Goal: Task Accomplishment & Management: Use online tool/utility

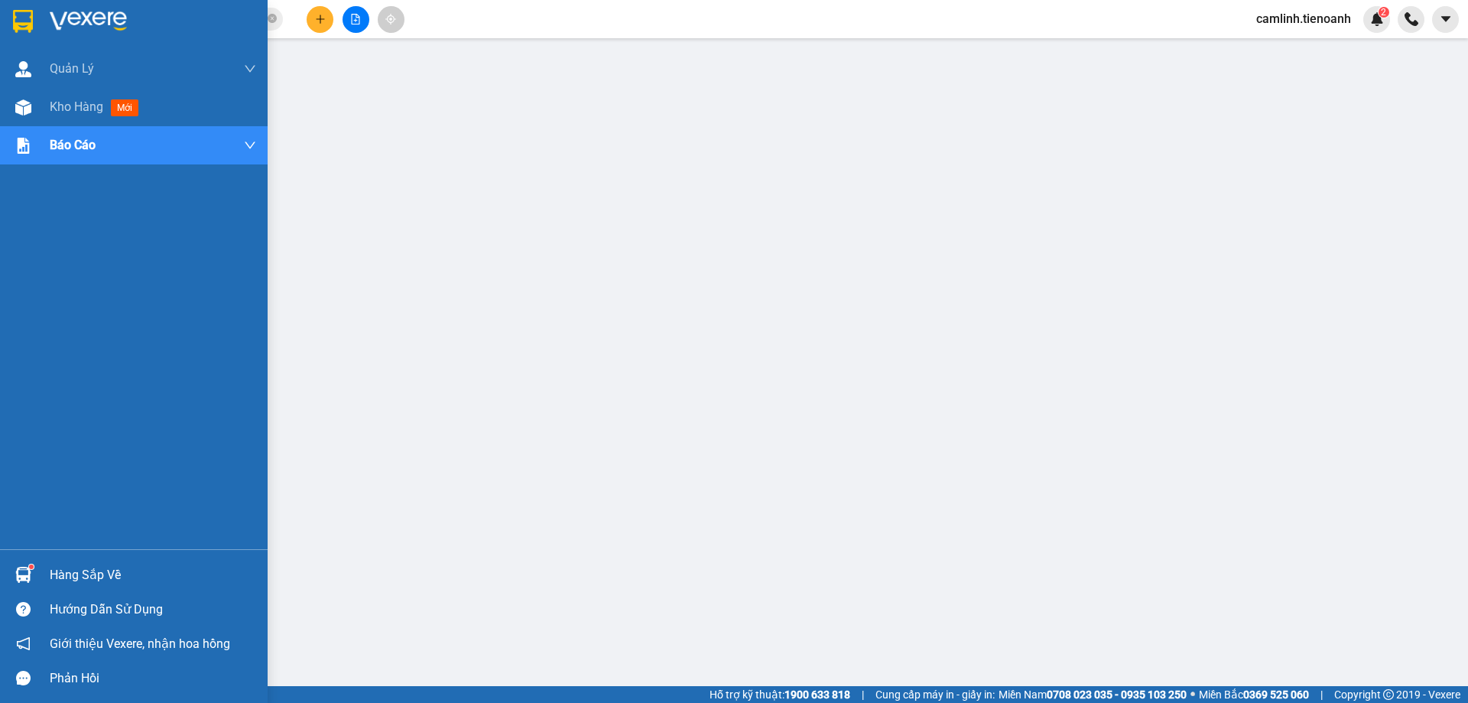
click at [18, 114] on img at bounding box center [23, 107] width 16 height 16
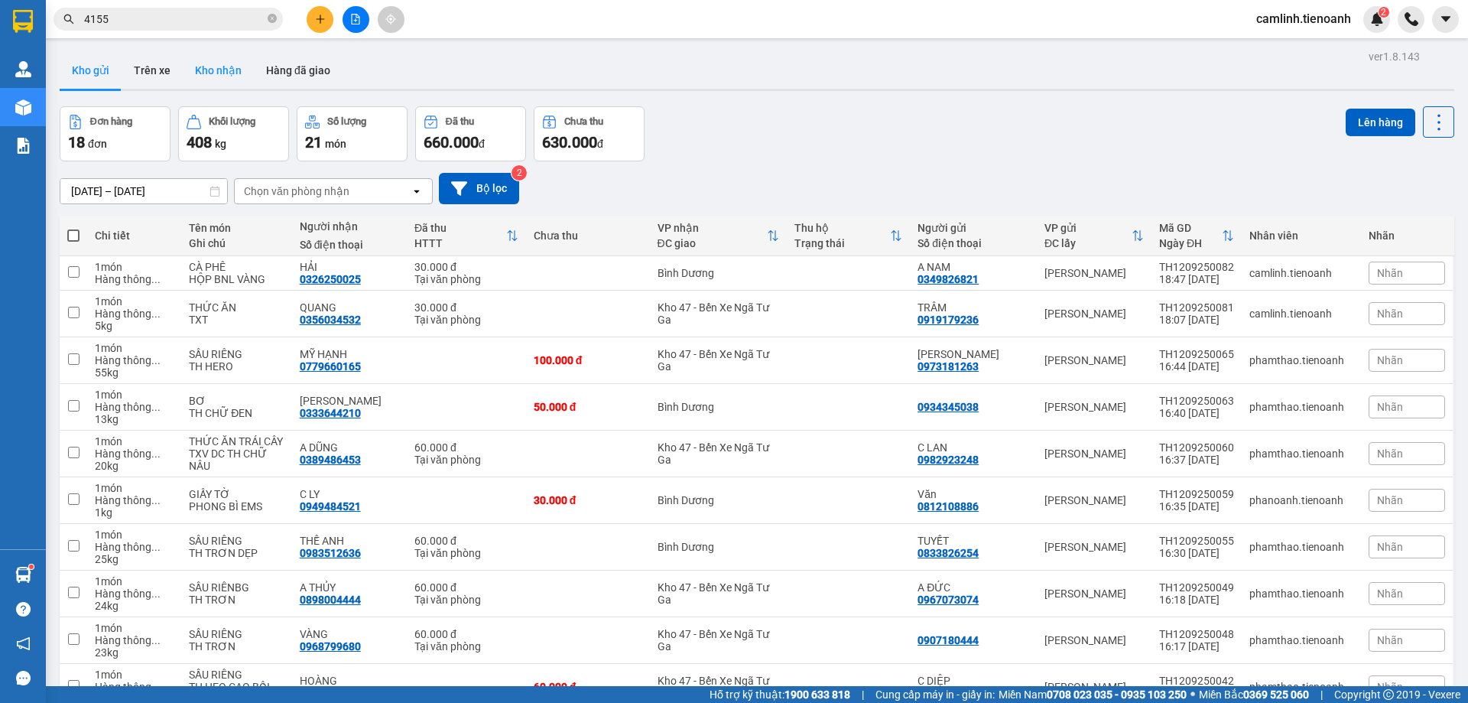
click at [198, 73] on button "Kho nhận" at bounding box center [218, 70] width 71 height 37
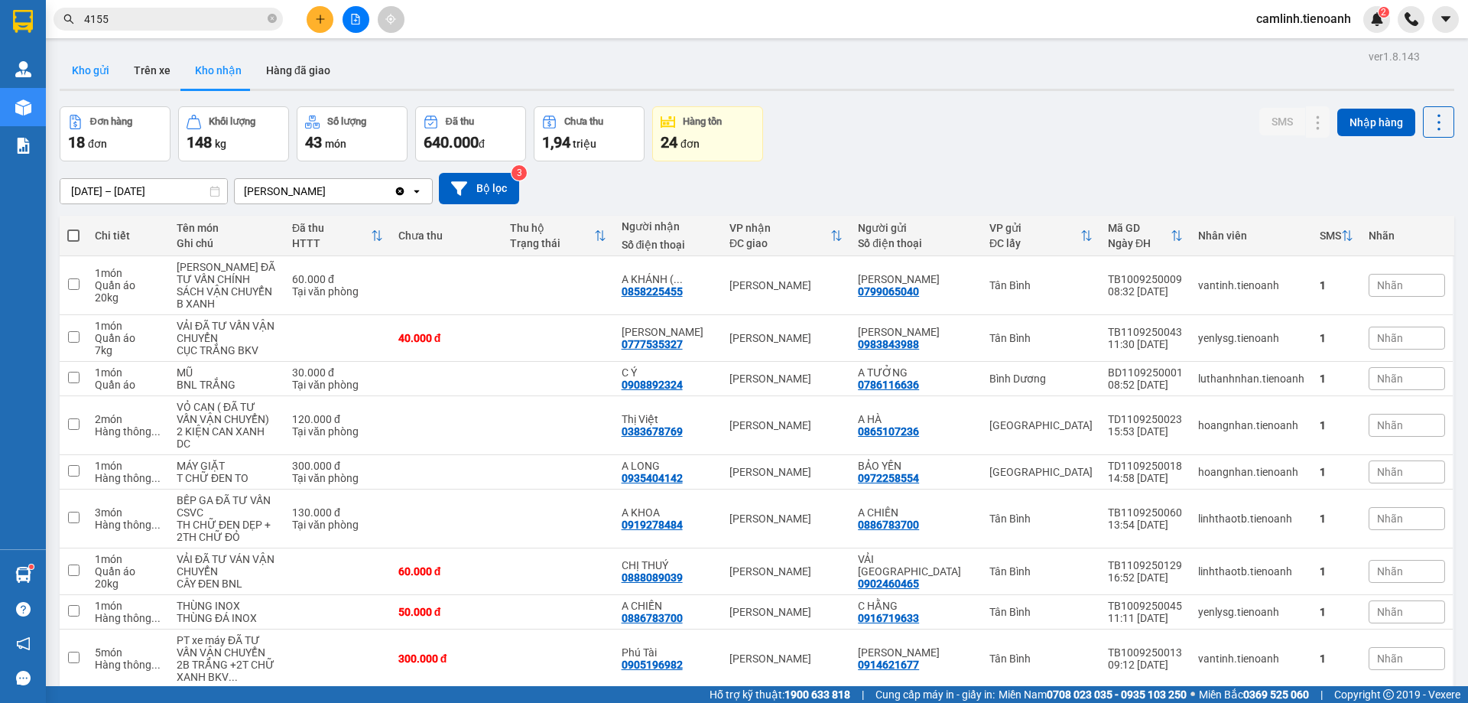
click at [86, 73] on button "Kho gửi" at bounding box center [91, 70] width 62 height 37
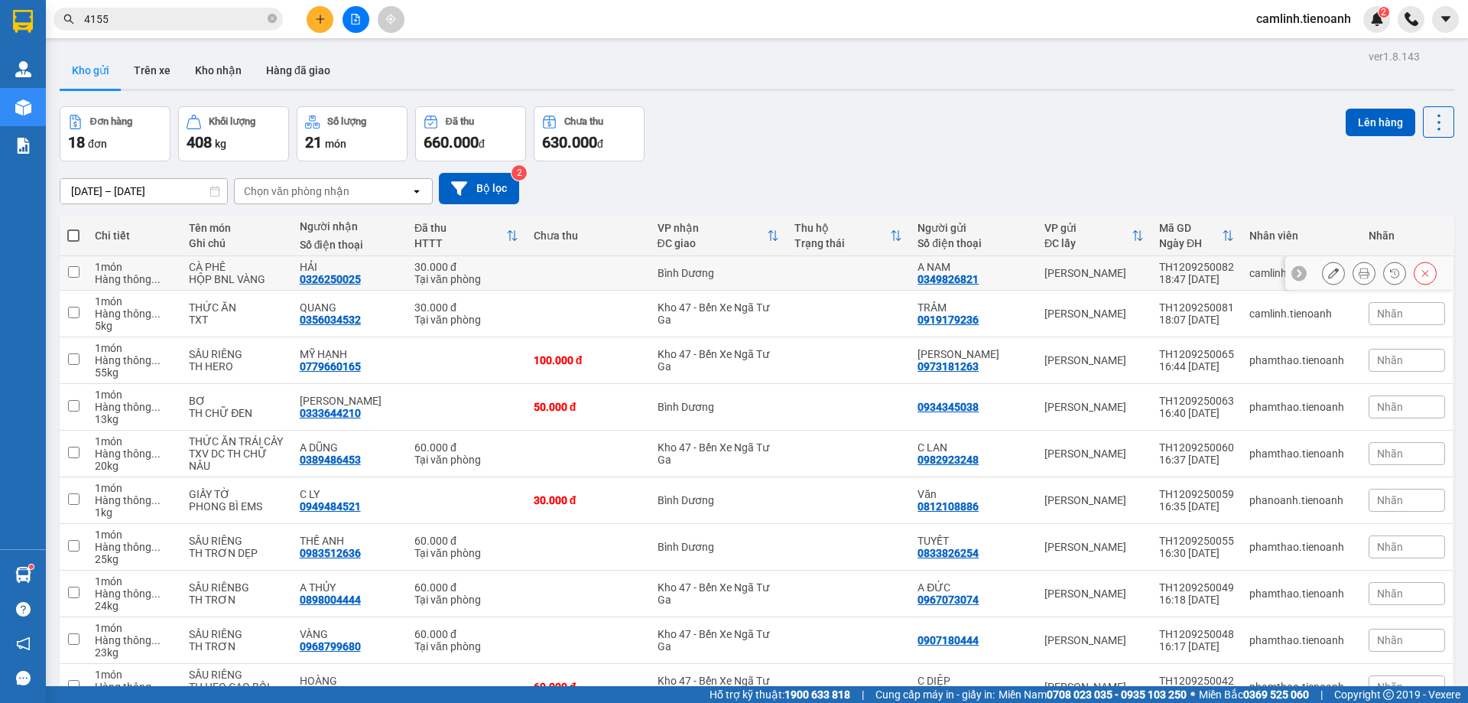
click at [559, 277] on td at bounding box center [588, 273] width 124 height 34
checkbox input "true"
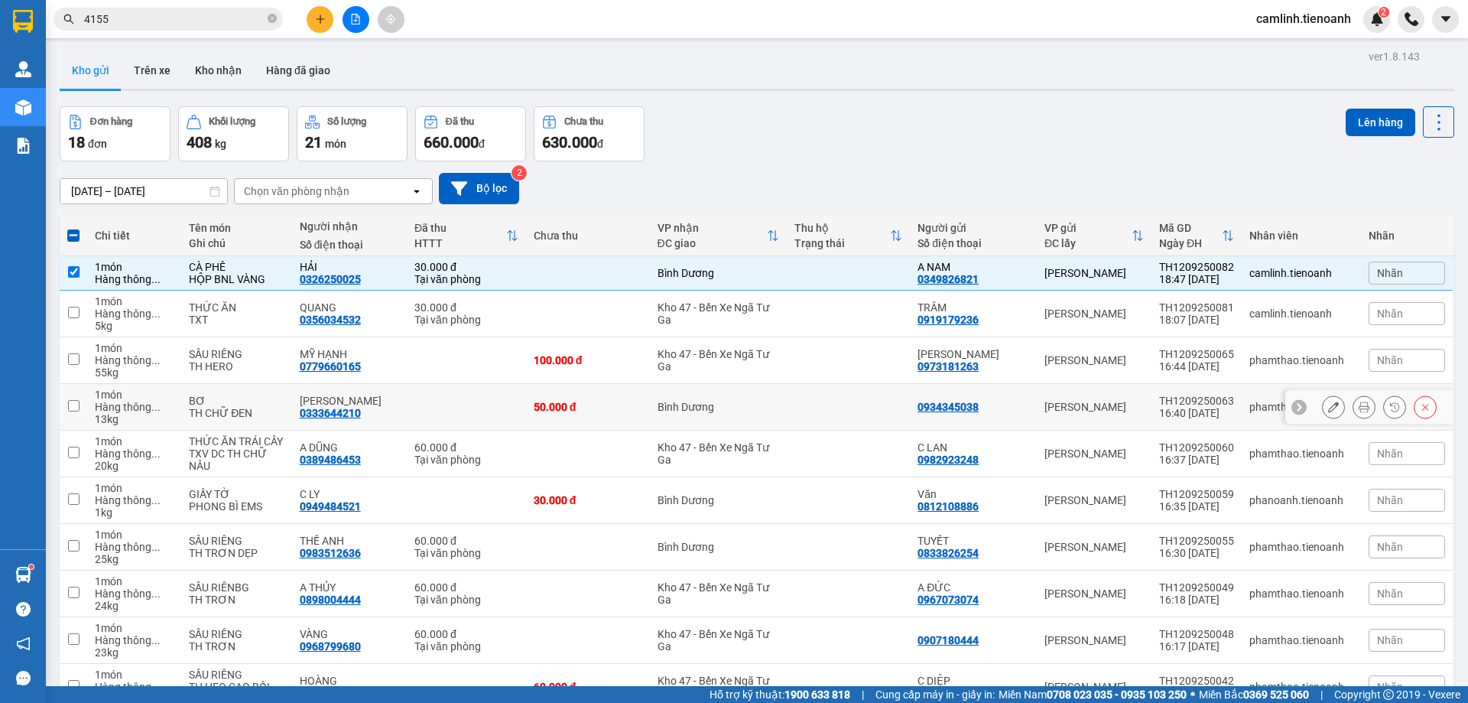
click at [597, 411] on div "50.000 đ" at bounding box center [588, 407] width 109 height 12
checkbox input "true"
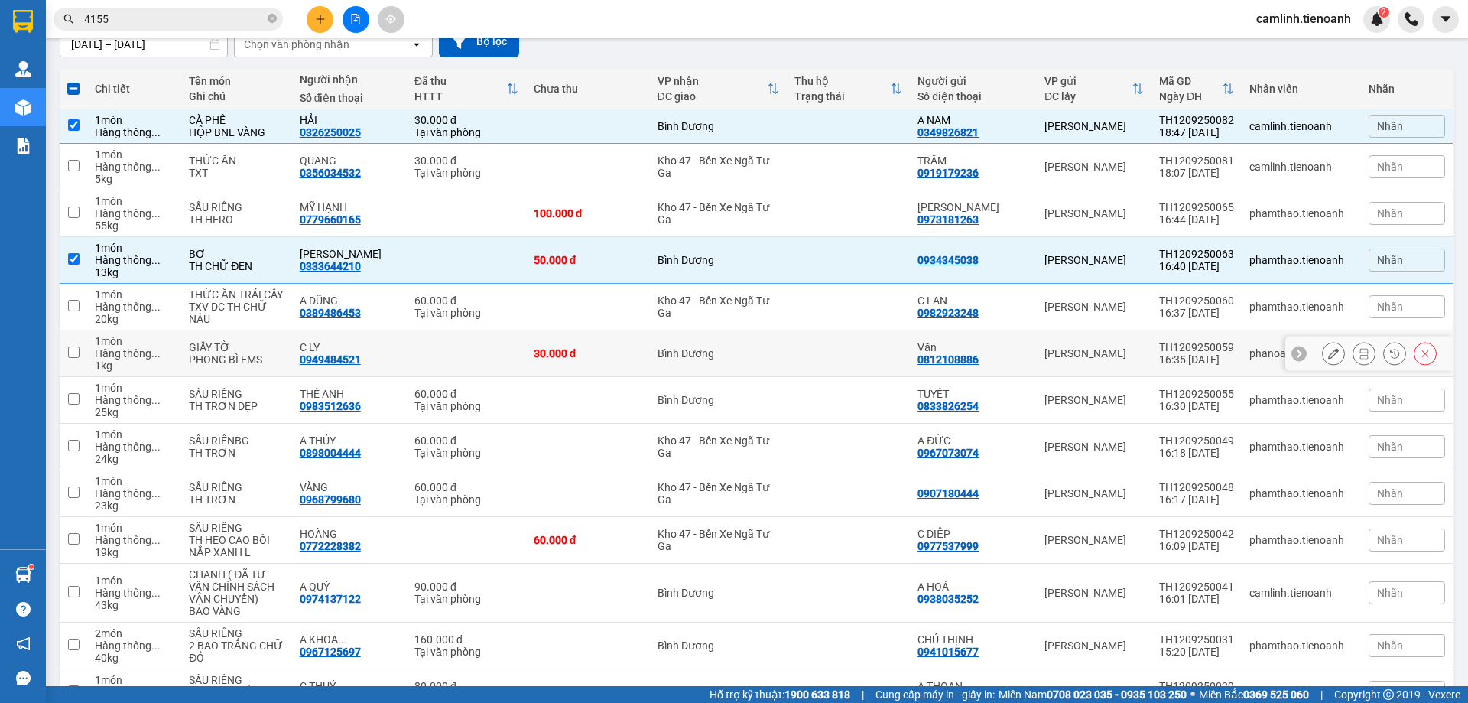
scroll to position [229, 0]
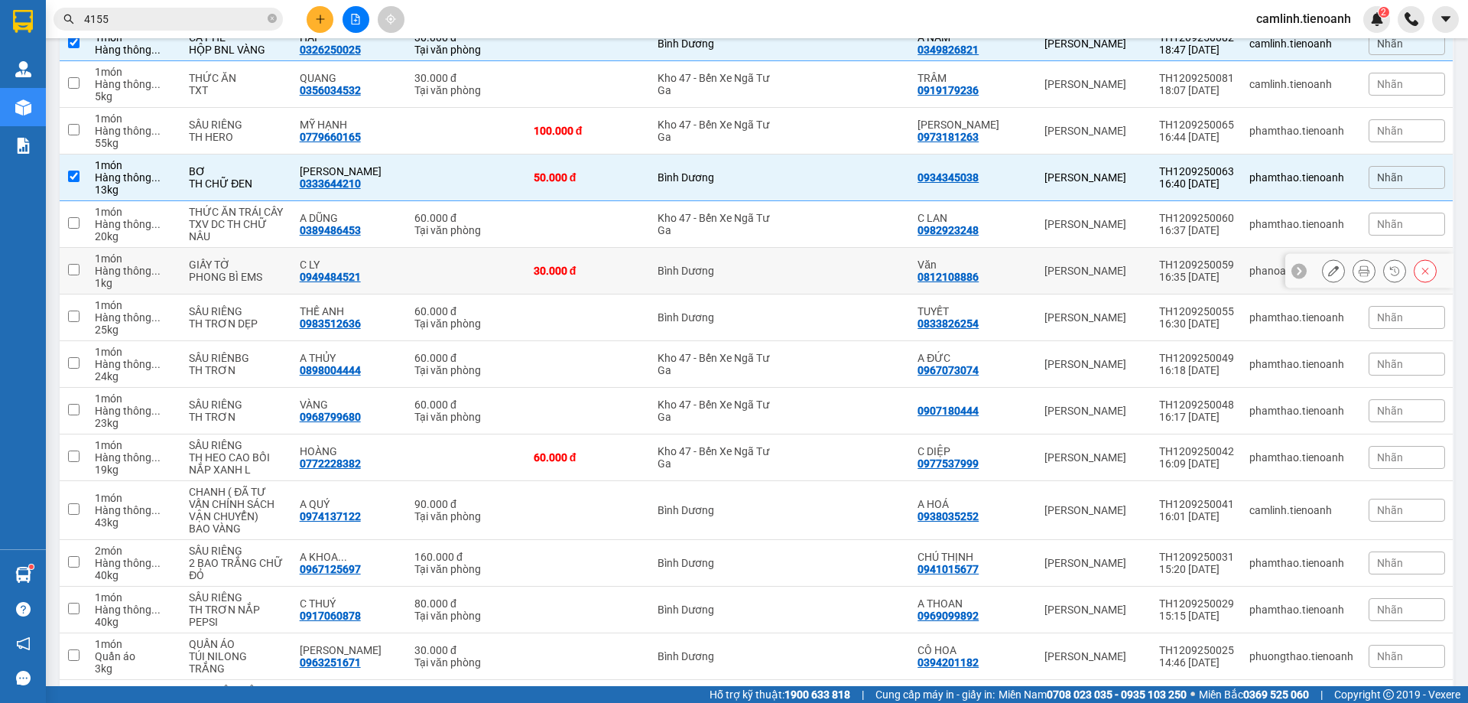
click at [611, 280] on td "30.000 đ" at bounding box center [588, 271] width 124 height 47
checkbox input "true"
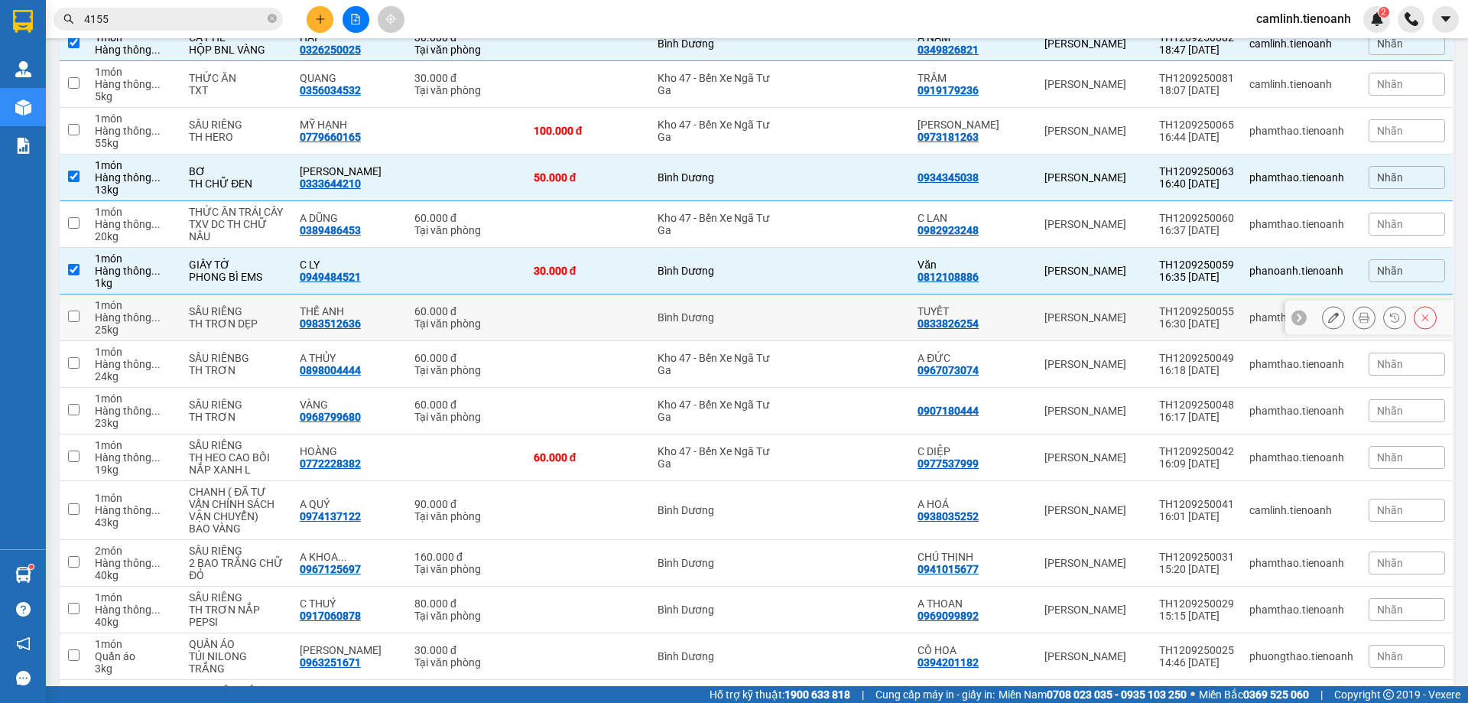
click at [614, 317] on td at bounding box center [588, 317] width 124 height 47
checkbox input "true"
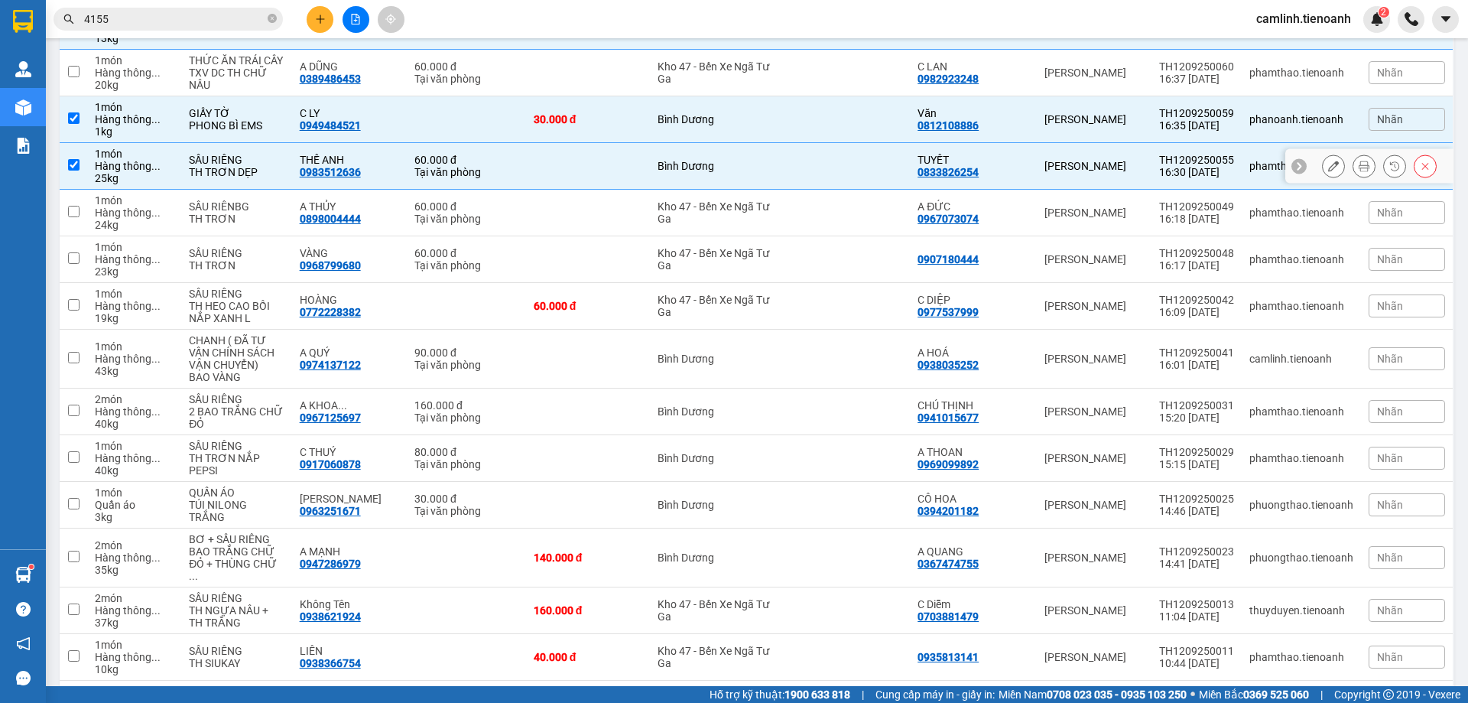
scroll to position [382, 0]
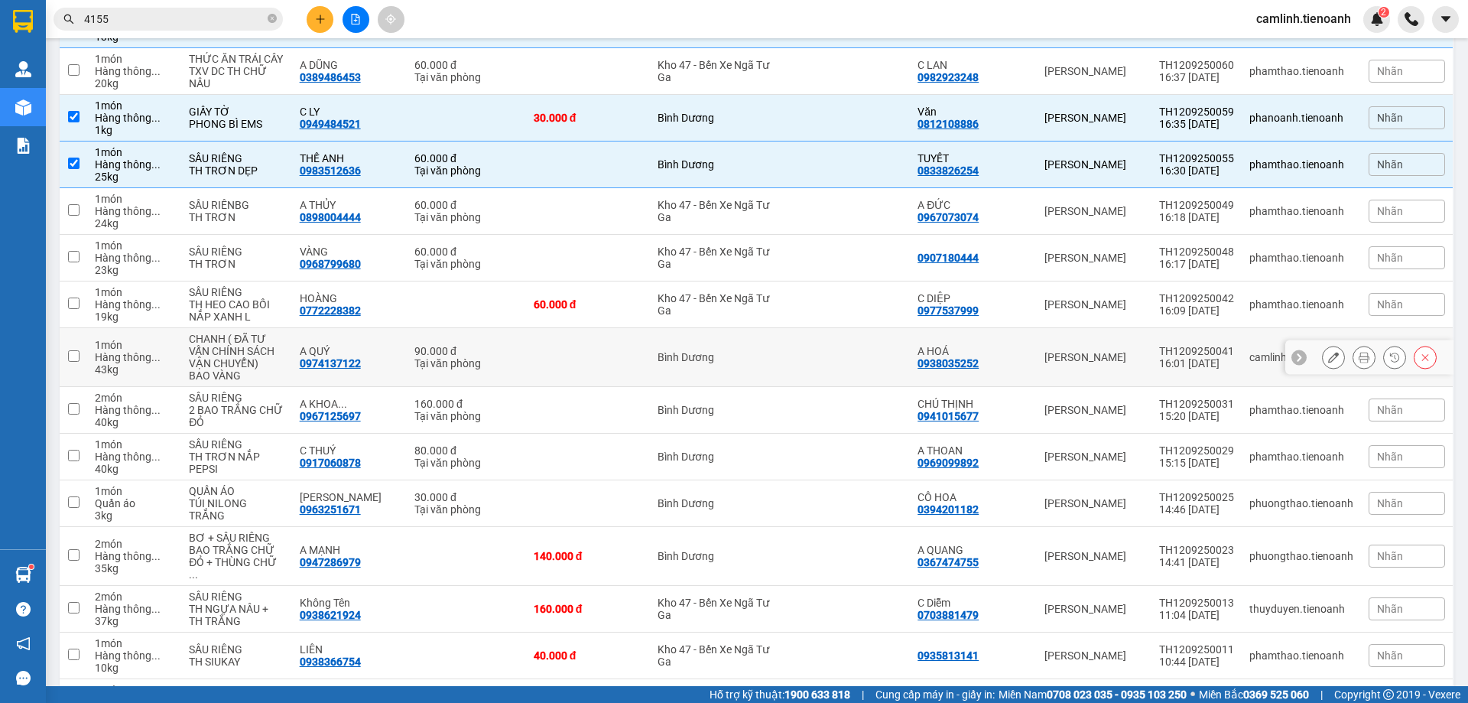
click at [616, 352] on td at bounding box center [588, 357] width 124 height 59
checkbox input "true"
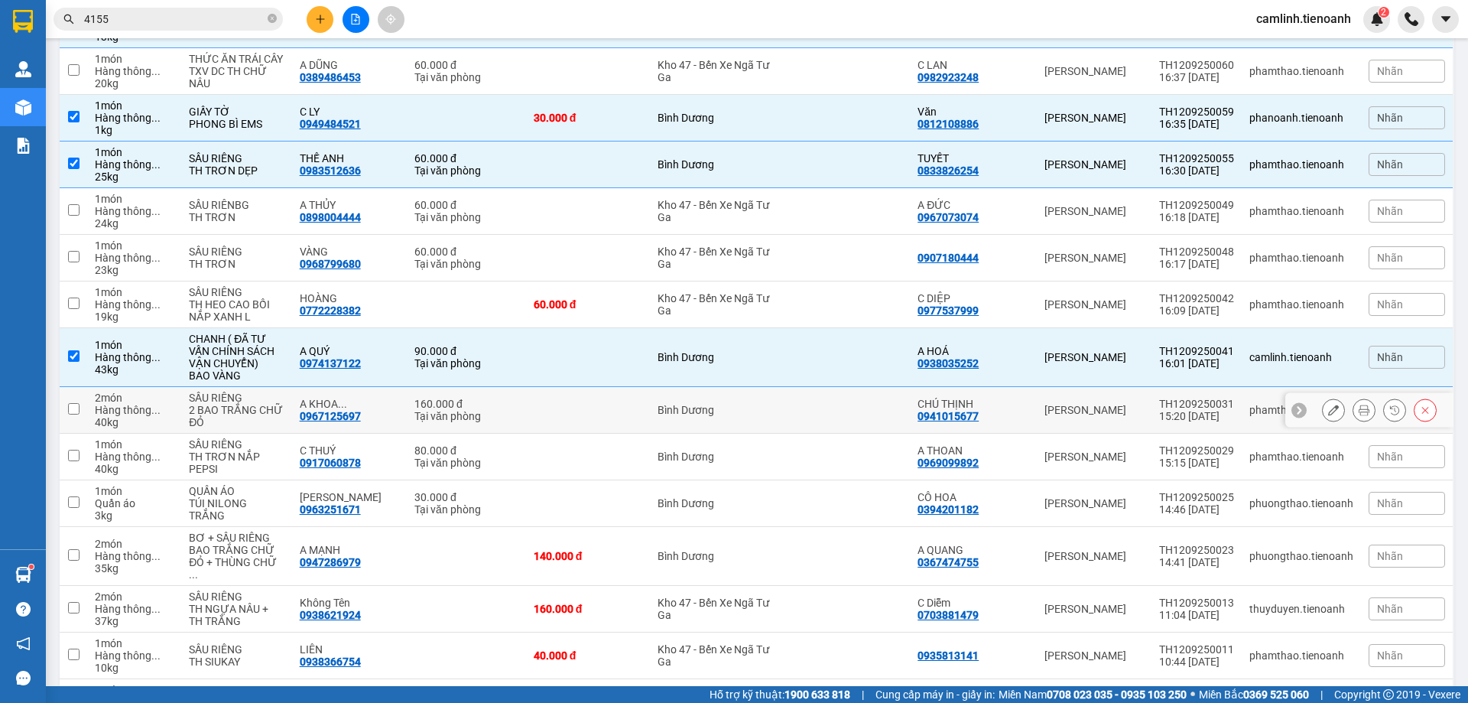
click at [610, 437] on td at bounding box center [588, 456] width 124 height 47
checkbox input "true"
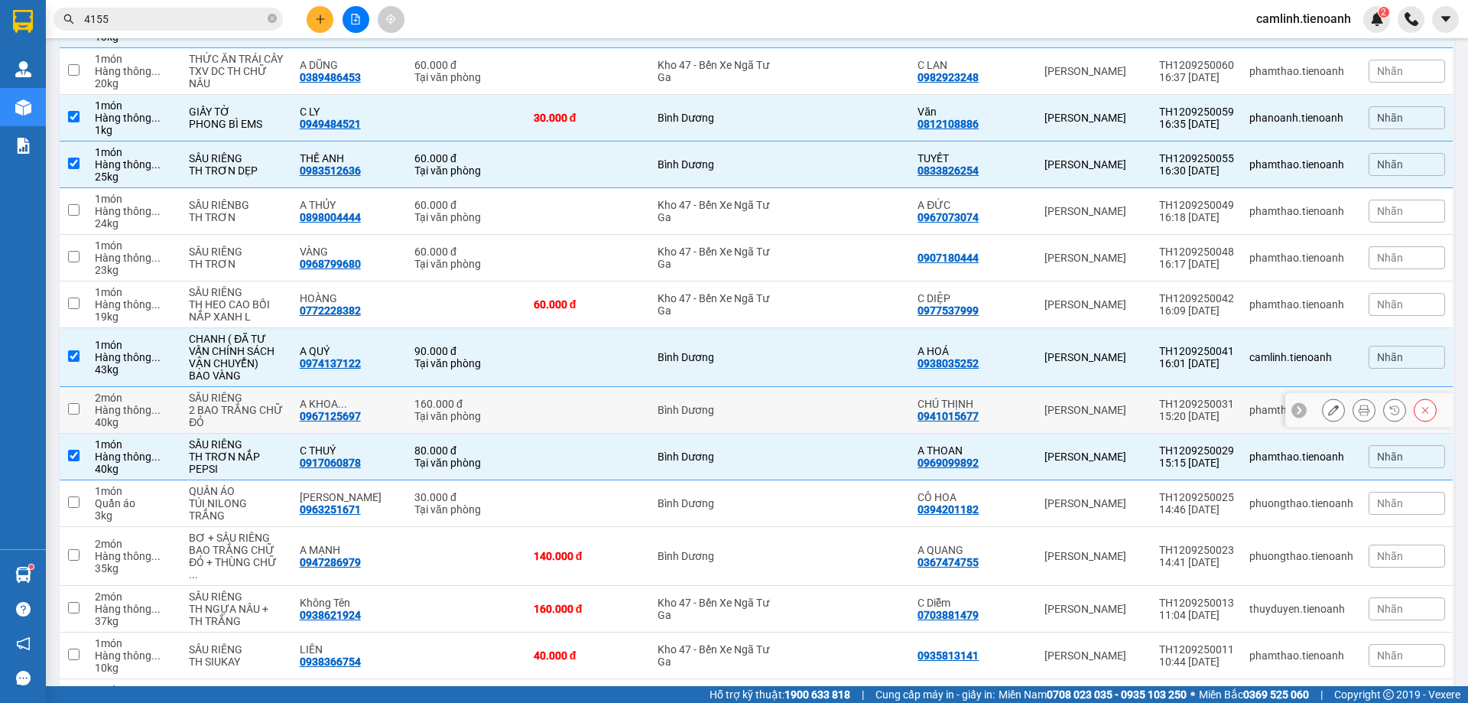
click at [614, 418] on td at bounding box center [588, 410] width 124 height 47
checkbox input "true"
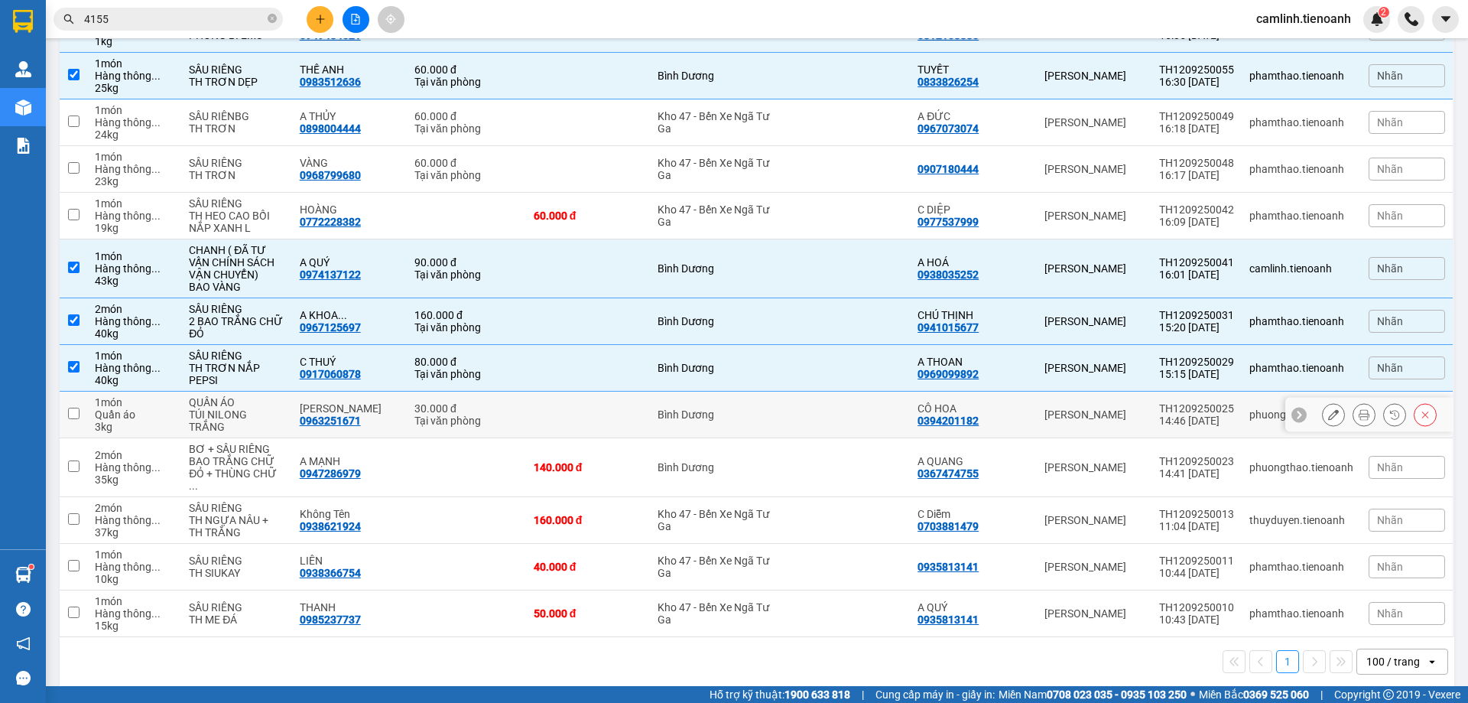
scroll to position [472, 0]
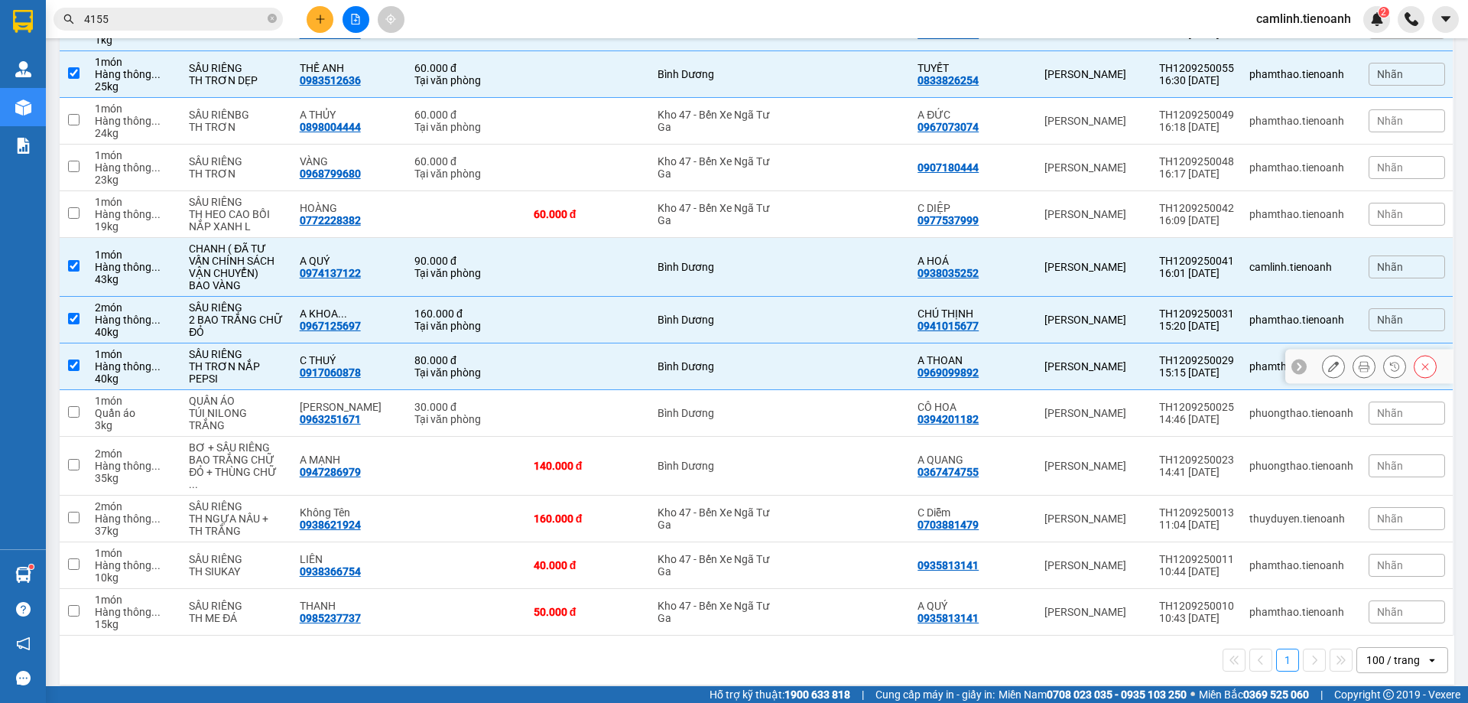
click at [616, 388] on td at bounding box center [588, 366] width 124 height 47
checkbox input "false"
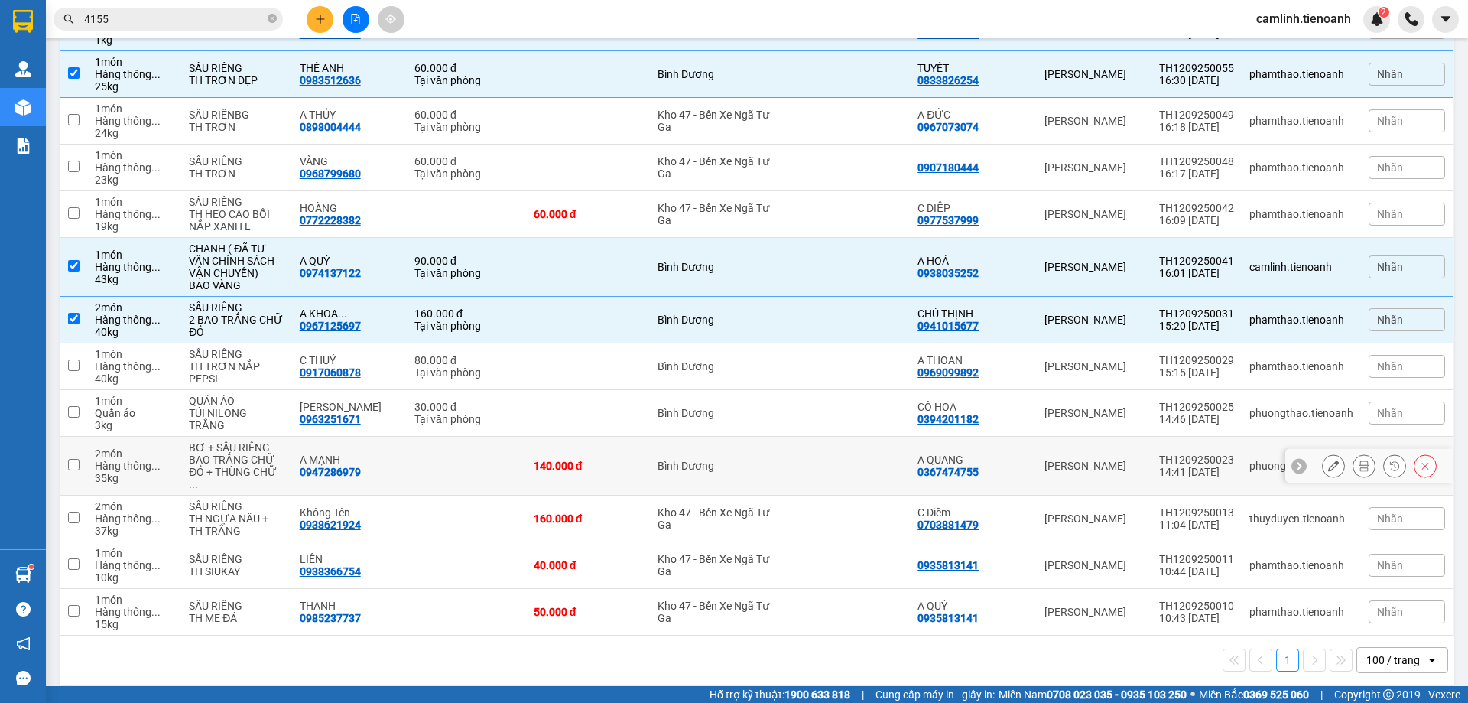
click at [629, 469] on td "140.000 đ" at bounding box center [588, 466] width 124 height 59
checkbox input "true"
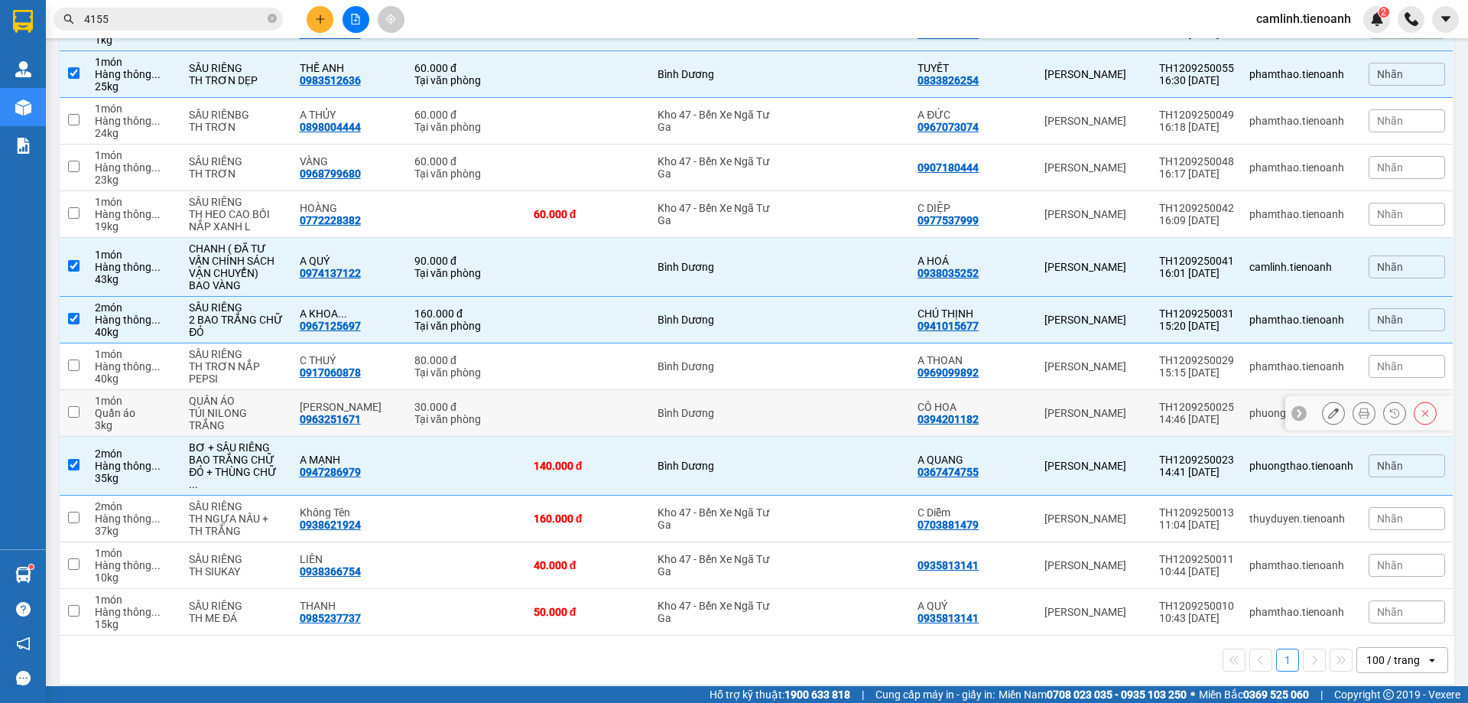
drag, startPoint x: 627, startPoint y: 428, endPoint x: 627, endPoint y: 375, distance: 53.5
click at [627, 427] on td at bounding box center [588, 413] width 124 height 47
checkbox input "true"
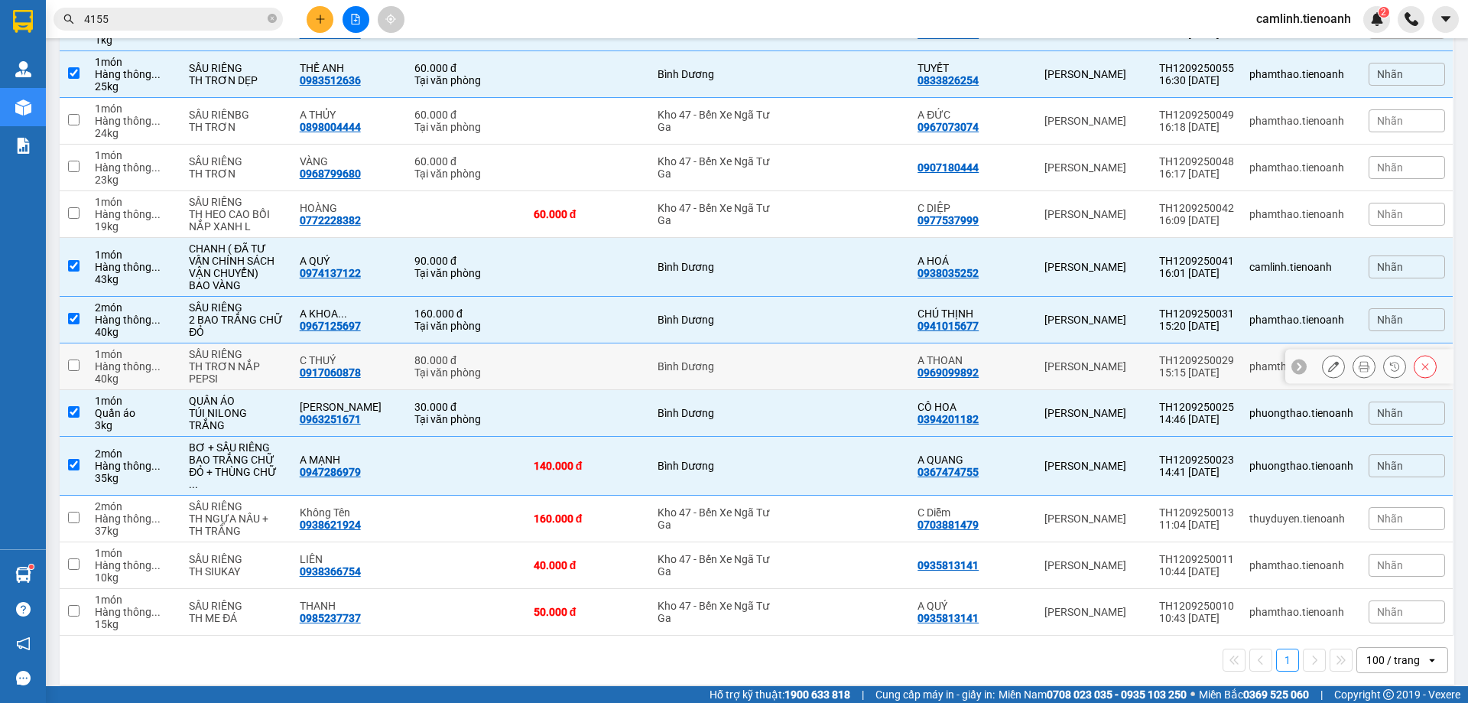
click at [627, 375] on td at bounding box center [588, 366] width 124 height 47
checkbox input "true"
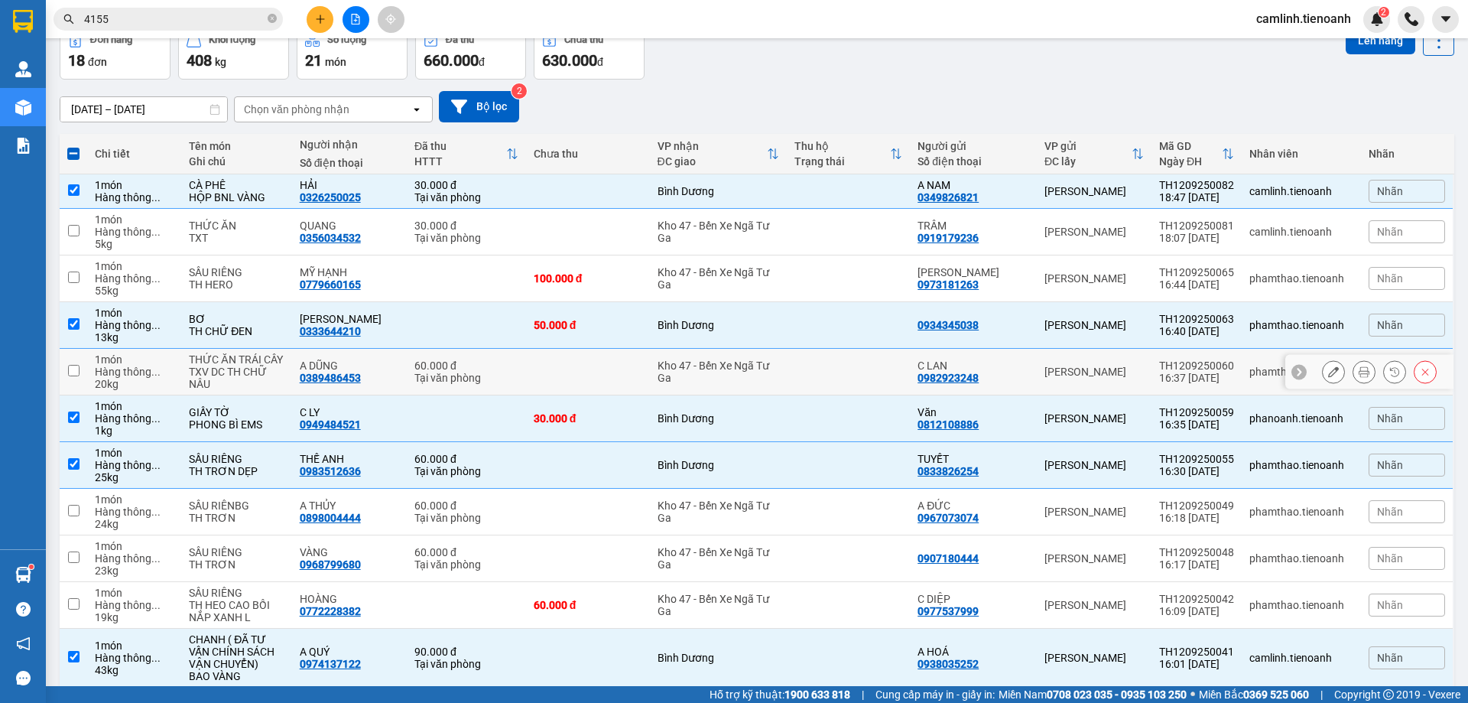
scroll to position [0, 0]
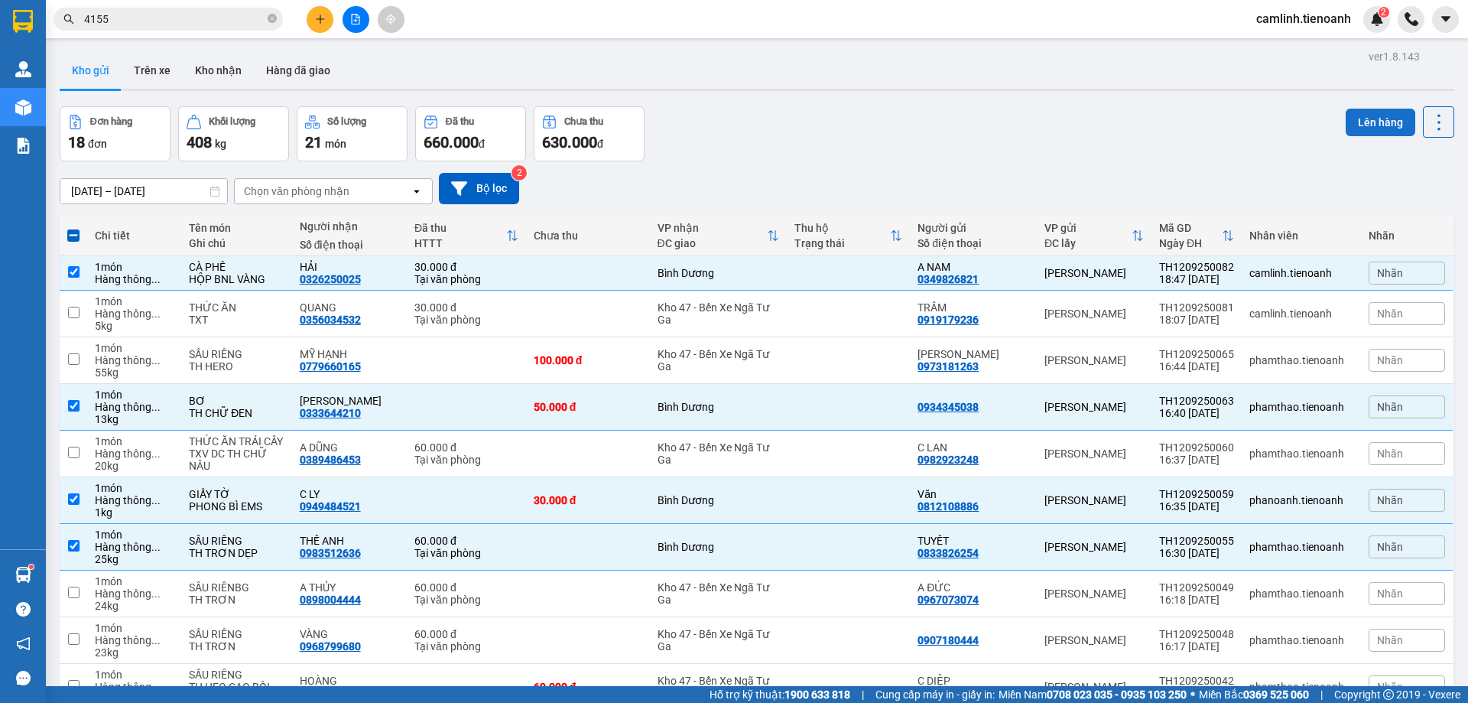
click at [1371, 118] on button "Lên hàng" at bounding box center [1380, 123] width 70 height 28
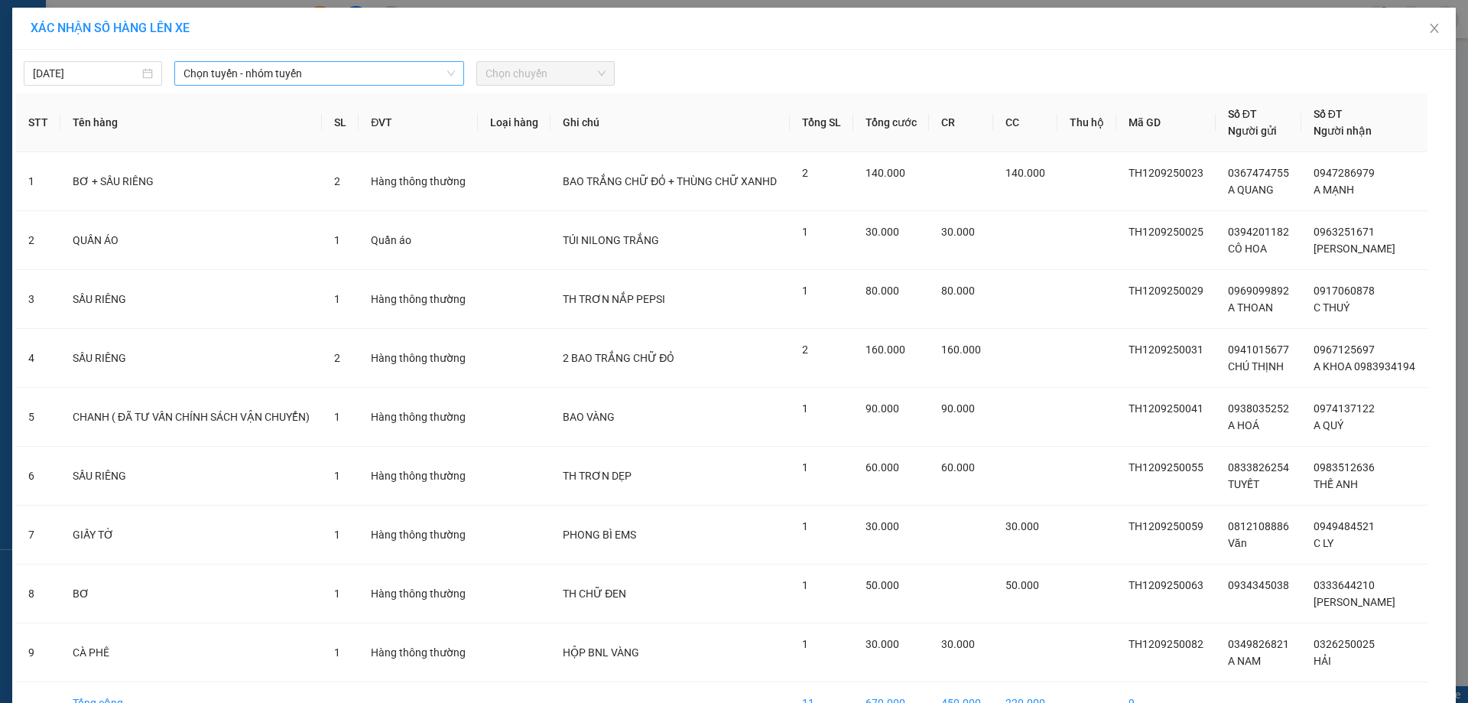
drag, startPoint x: 398, startPoint y: 55, endPoint x: 397, endPoint y: 63, distance: 7.8
click at [397, 60] on div "[DATE] Chọn tuyến - nhóm tuyến Chọn chuyến" at bounding box center [734, 70] width 1436 height 32
click at [397, 64] on span "Chọn tuyến - nhóm tuyến" at bounding box center [318, 73] width 271 height 23
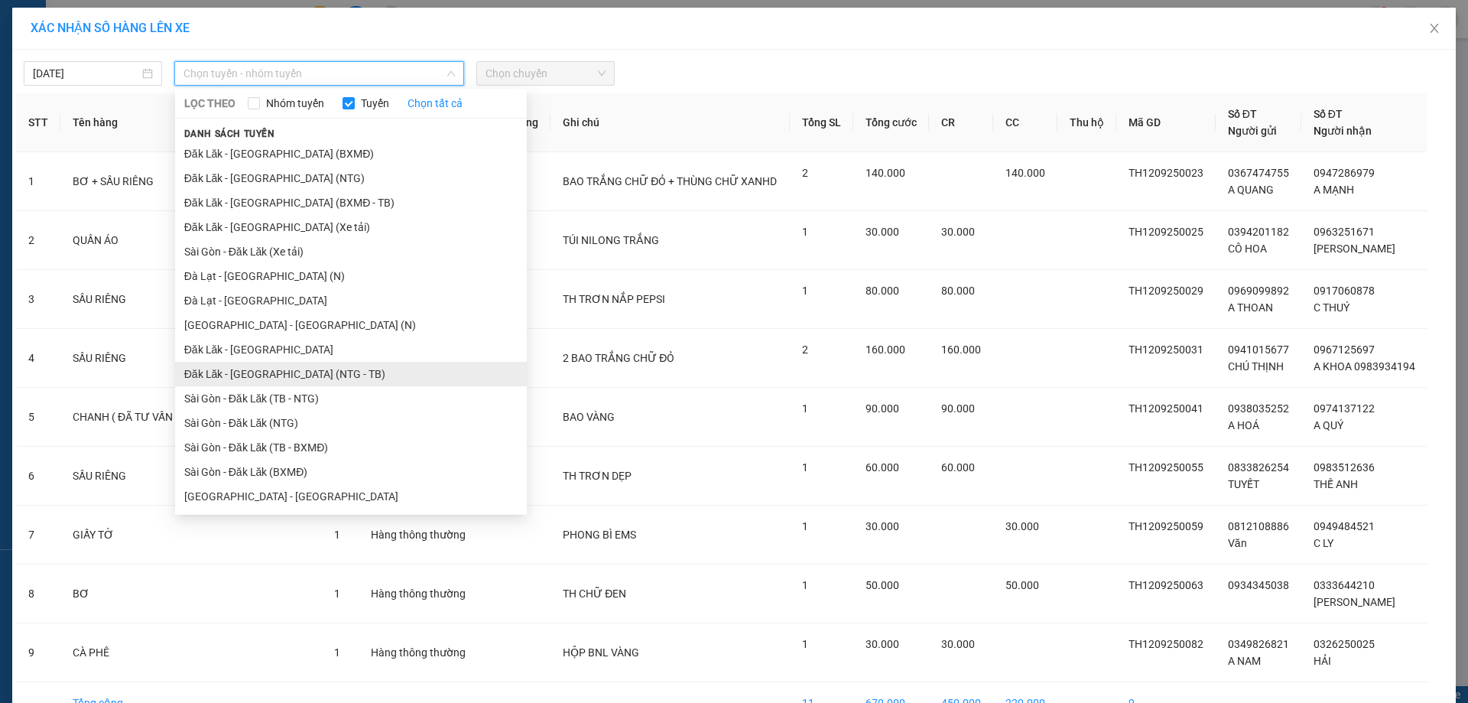
click at [336, 374] on li "Đăk Lăk - [GEOGRAPHIC_DATA] (NTG - TB)" at bounding box center [351, 374] width 352 height 24
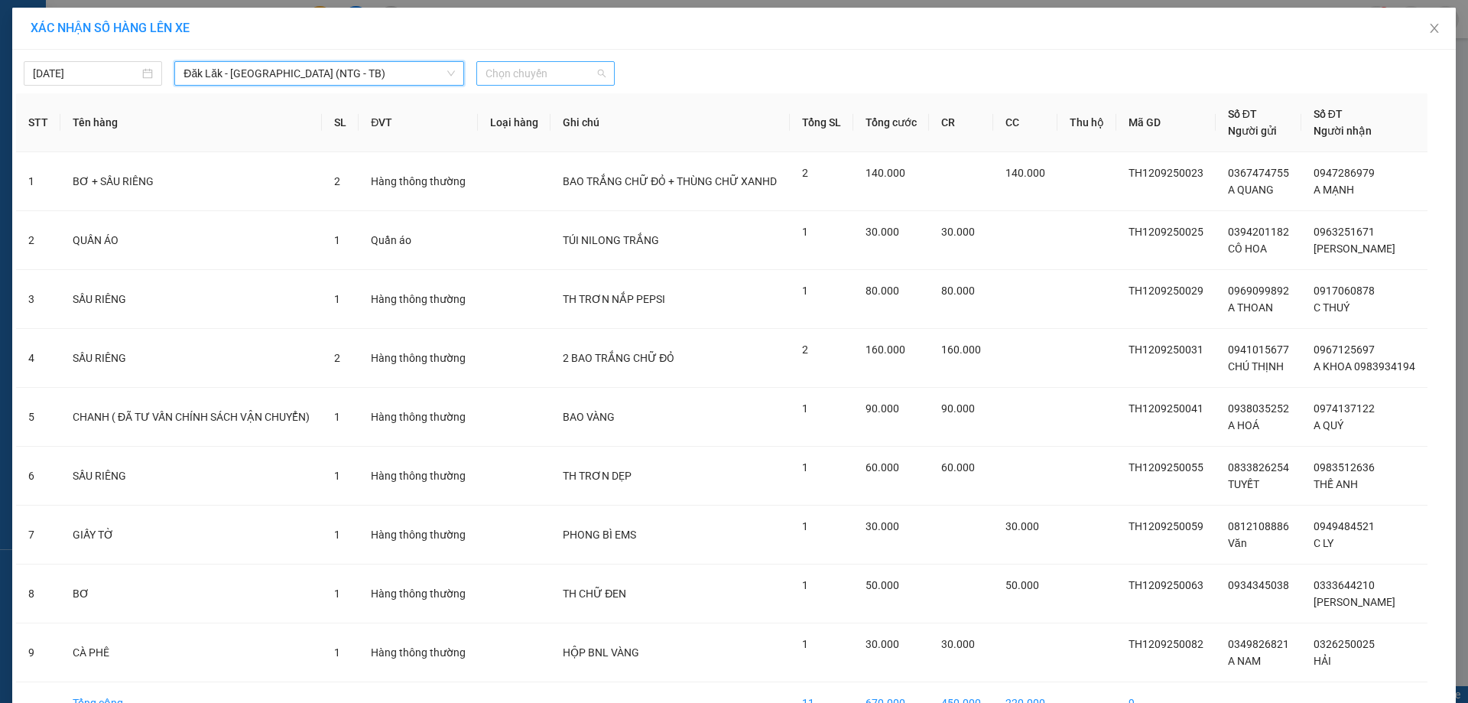
click at [530, 63] on span "Chọn chuyến" at bounding box center [545, 73] width 120 height 23
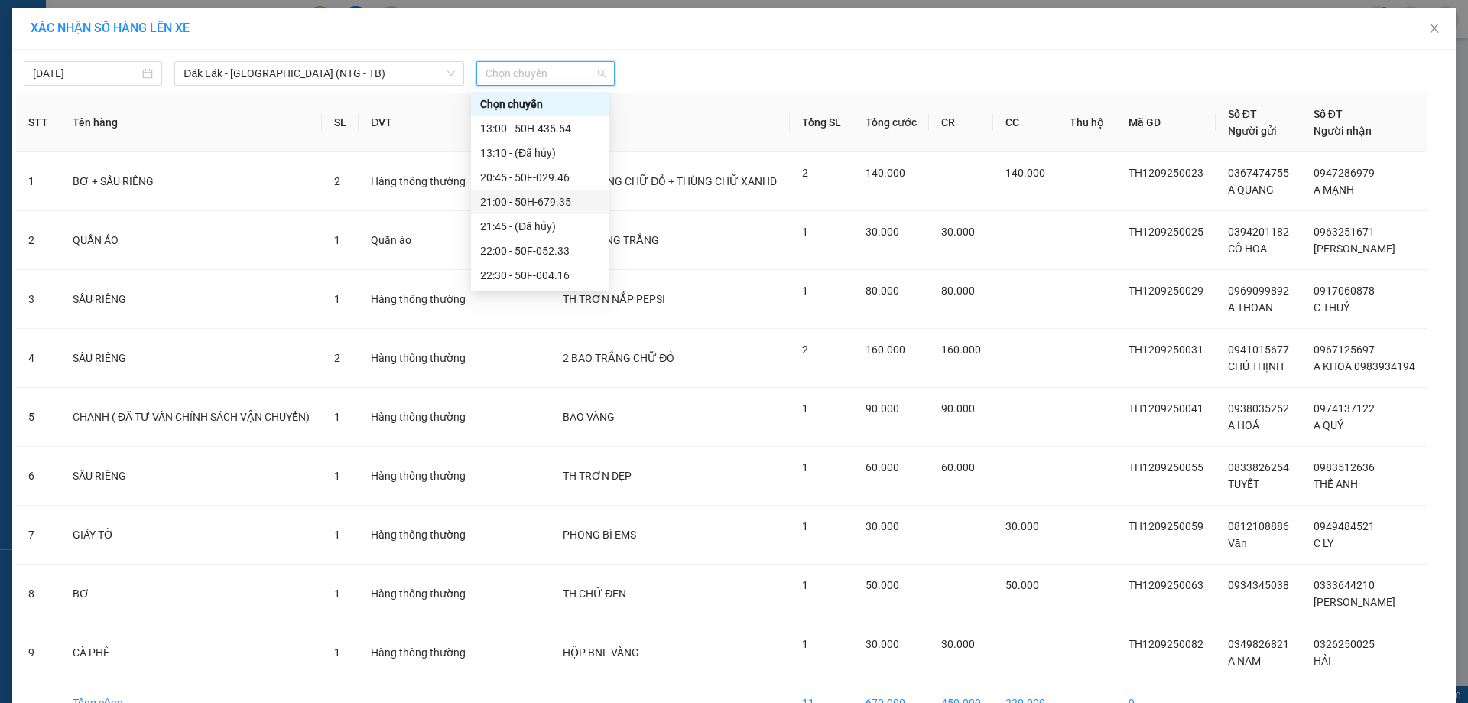
click at [547, 207] on div "21:00 - 50H-679.35" at bounding box center [539, 201] width 119 height 17
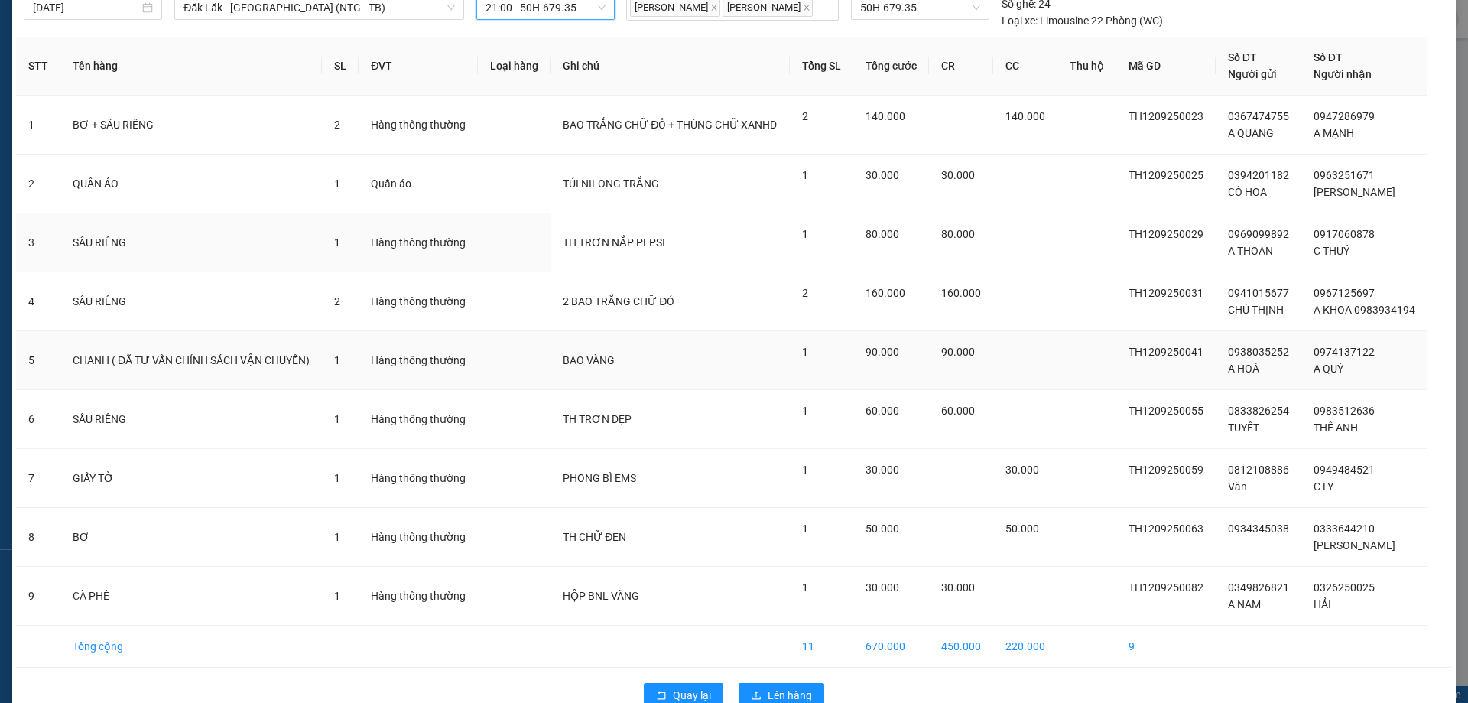
scroll to position [114, 0]
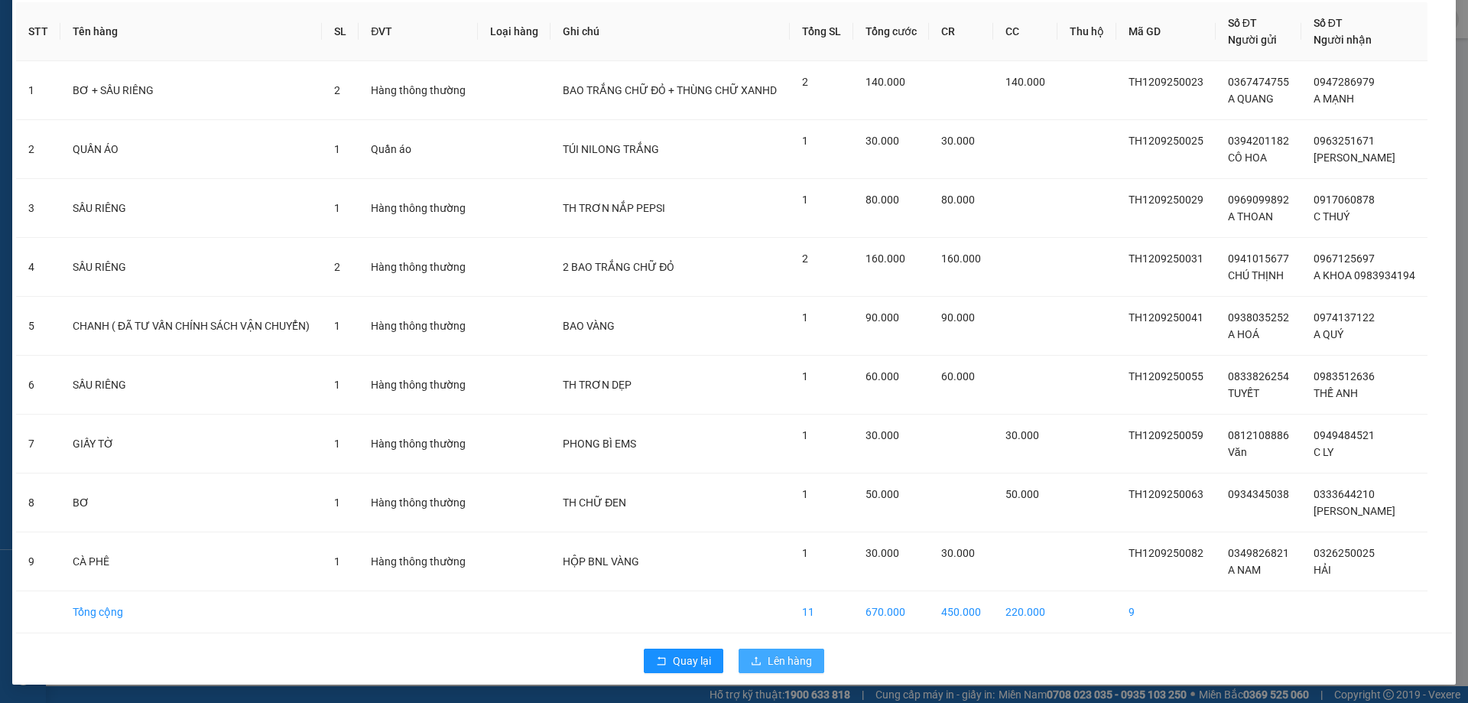
click at [773, 652] on span "Lên hàng" at bounding box center [790, 660] width 44 height 17
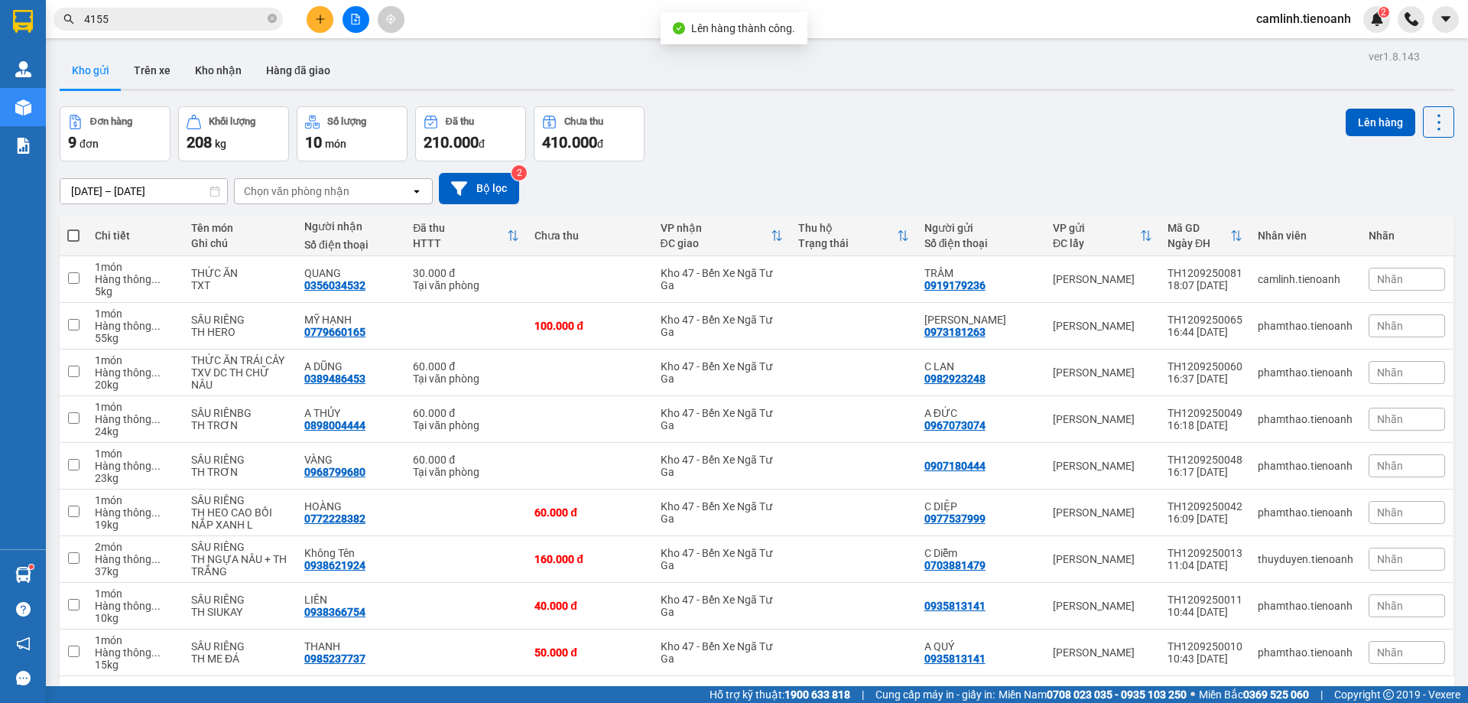
click at [72, 231] on span at bounding box center [73, 235] width 12 height 12
click at [73, 228] on input "checkbox" at bounding box center [73, 228] width 0 height 0
checkbox input "true"
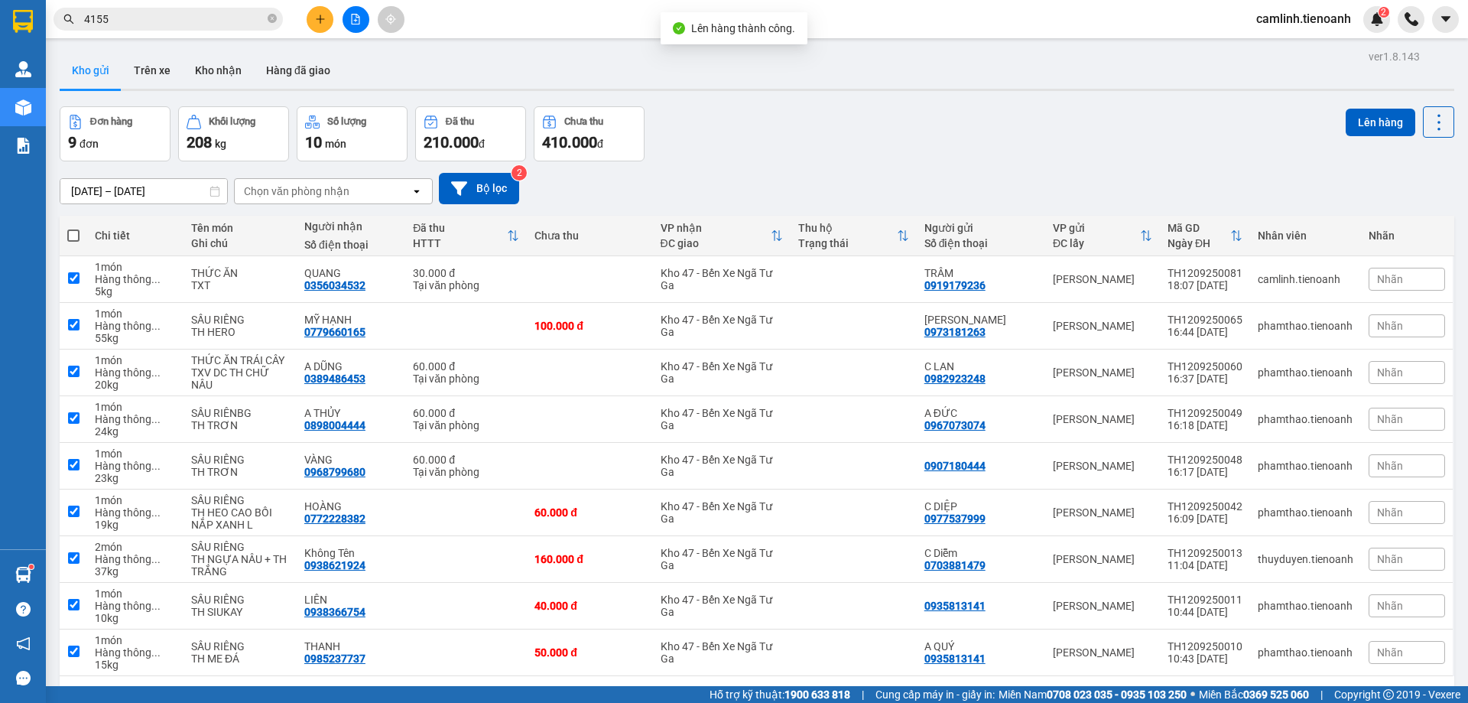
checkbox input "true"
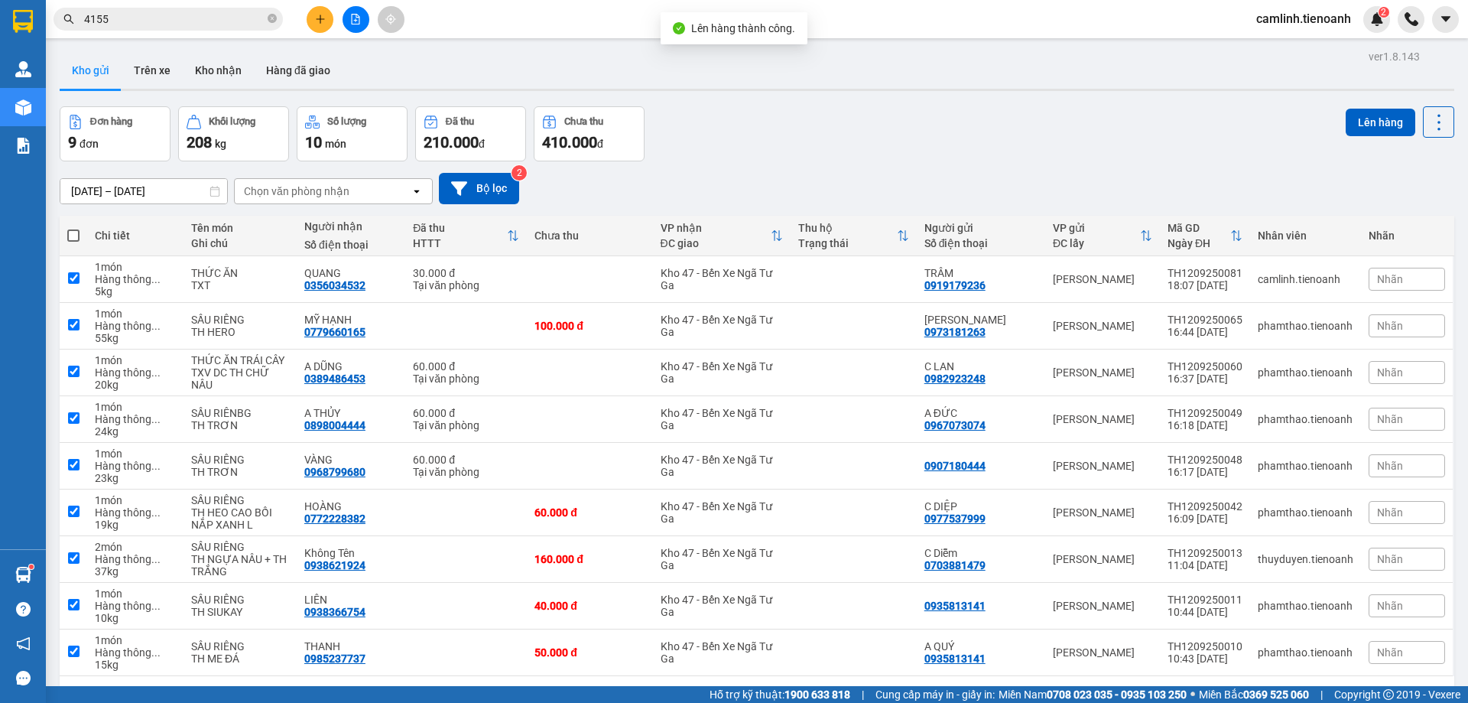
checkbox input "true"
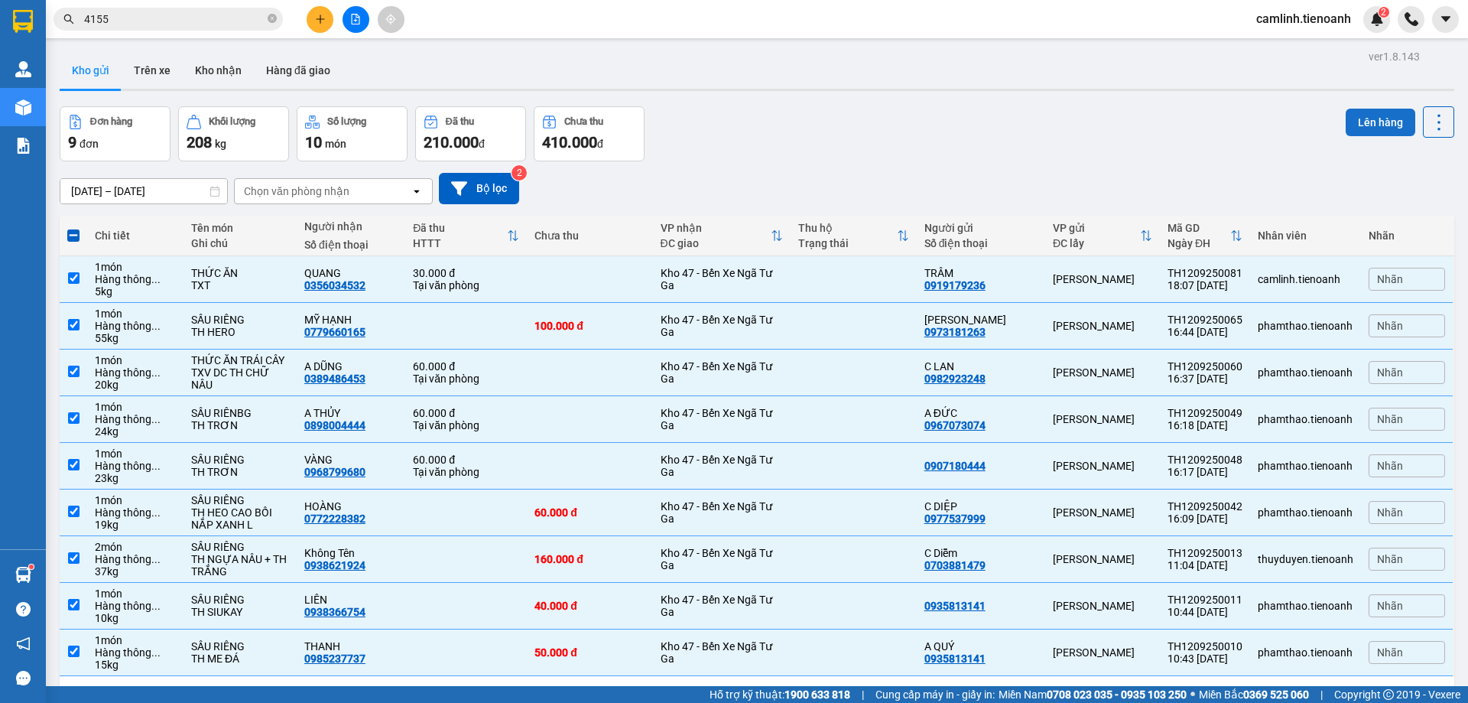
click at [1345, 125] on button "Lên hàng" at bounding box center [1380, 123] width 70 height 28
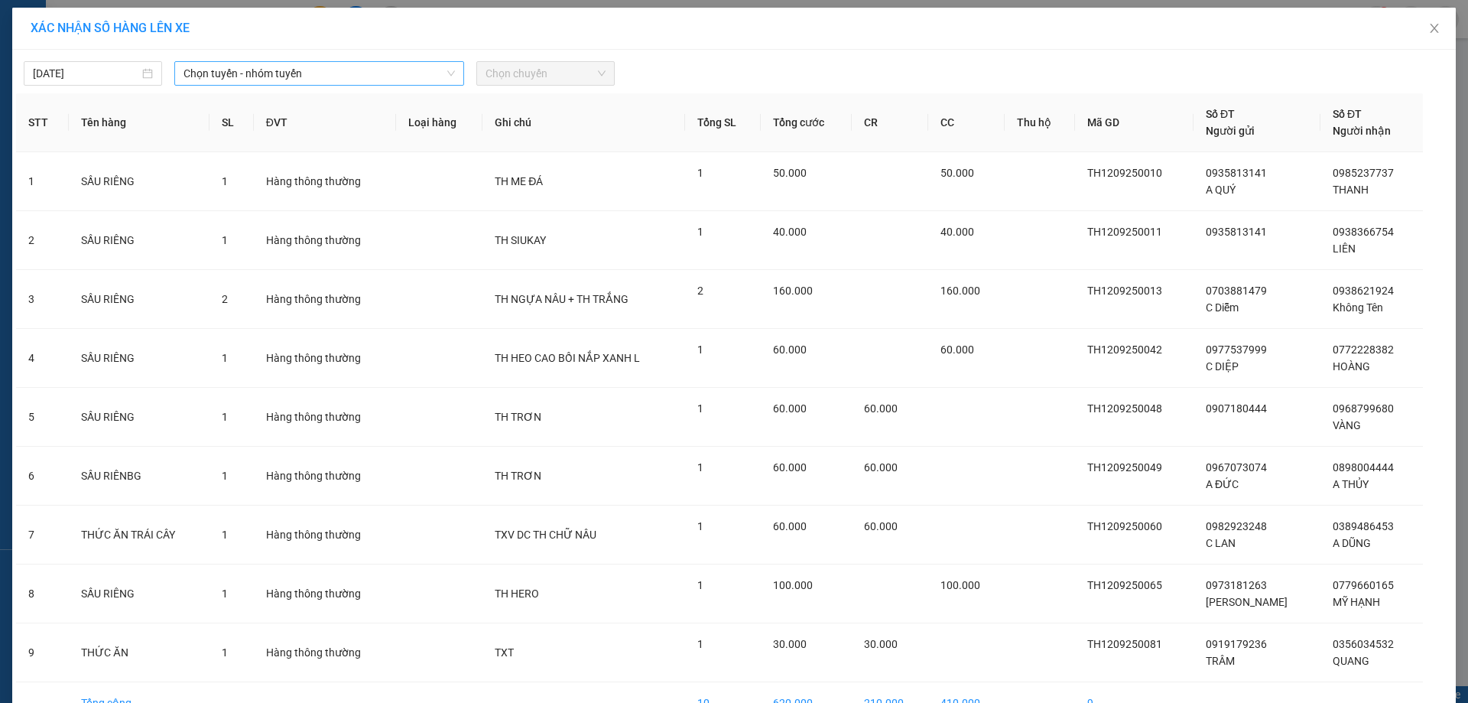
click at [262, 81] on span "Chọn tuyến - nhóm tuyến" at bounding box center [318, 73] width 271 height 23
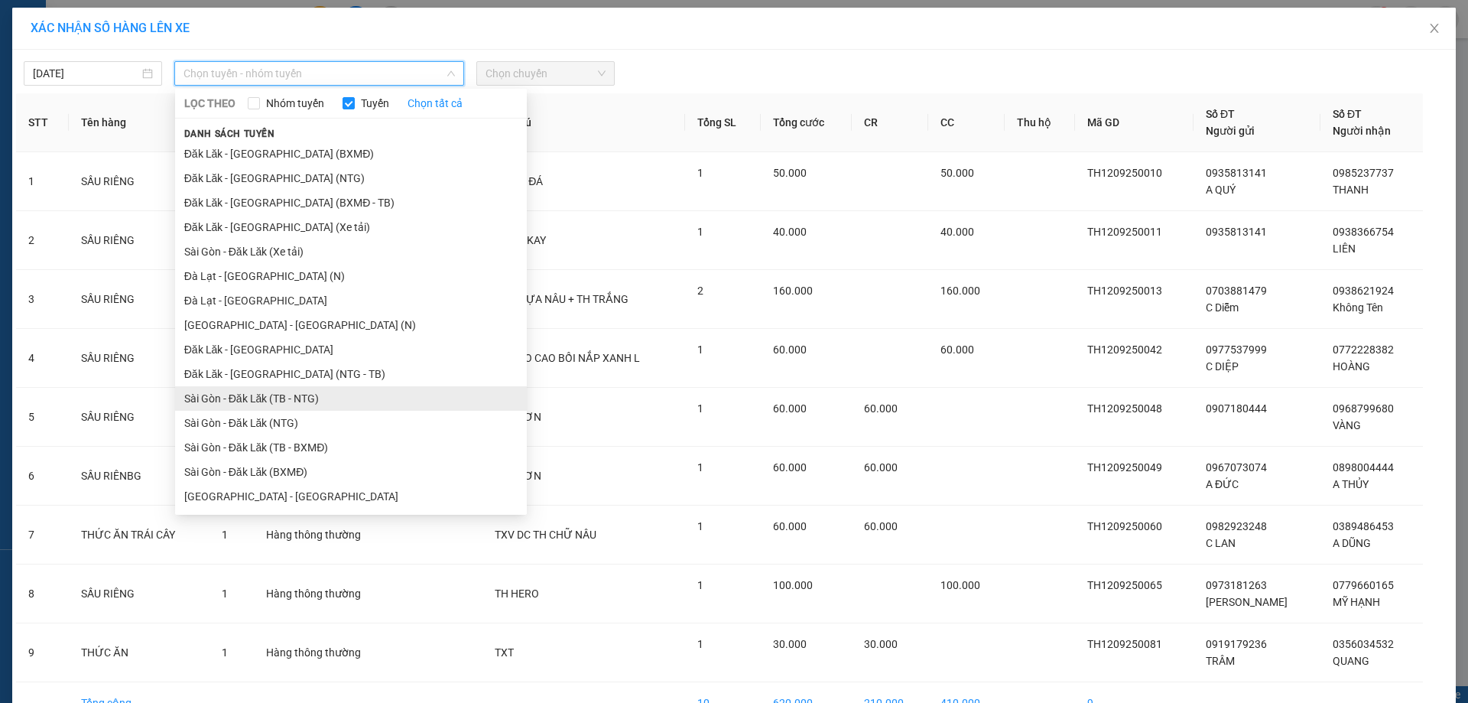
click at [275, 386] on li "Sài Gòn - Đăk Lăk (TB - NTG)" at bounding box center [351, 398] width 352 height 24
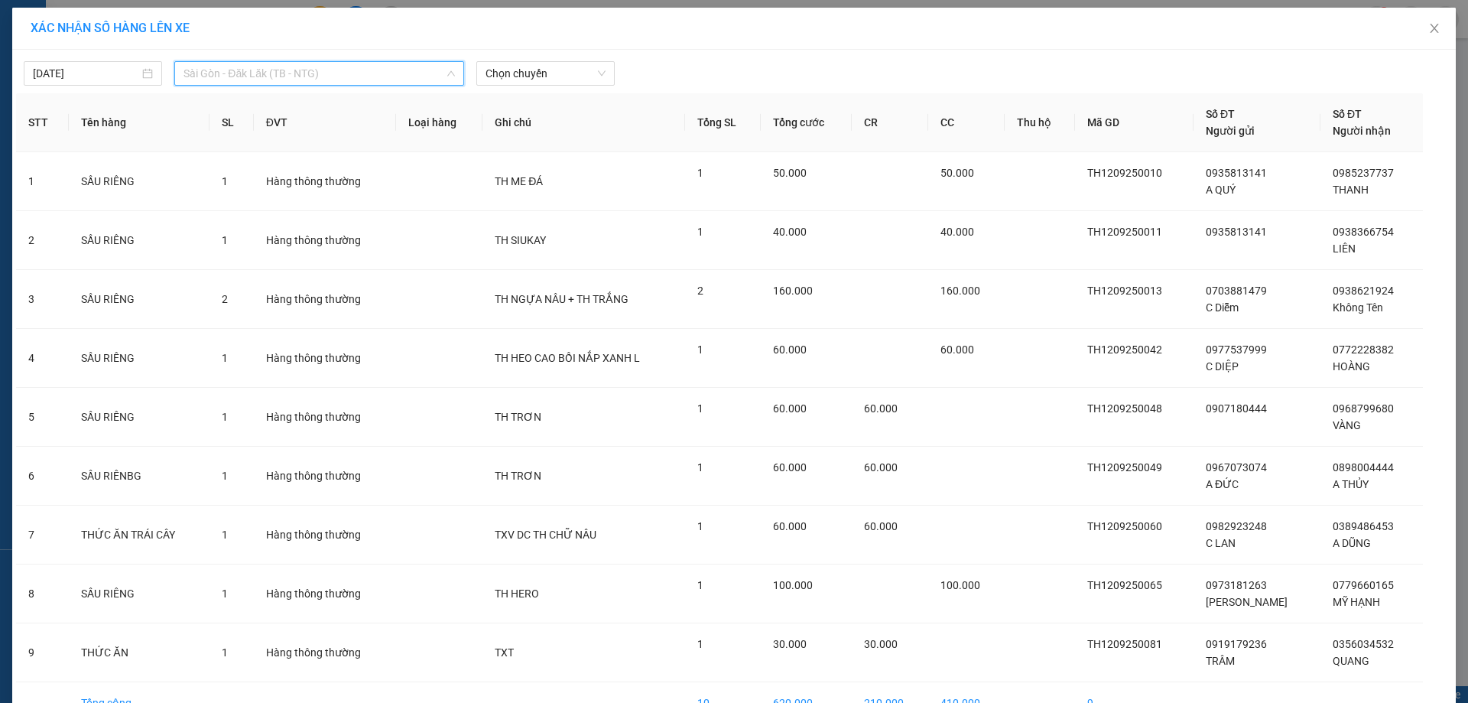
click at [280, 76] on span "Sài Gòn - Đăk Lăk (TB - NTG)" at bounding box center [318, 73] width 271 height 23
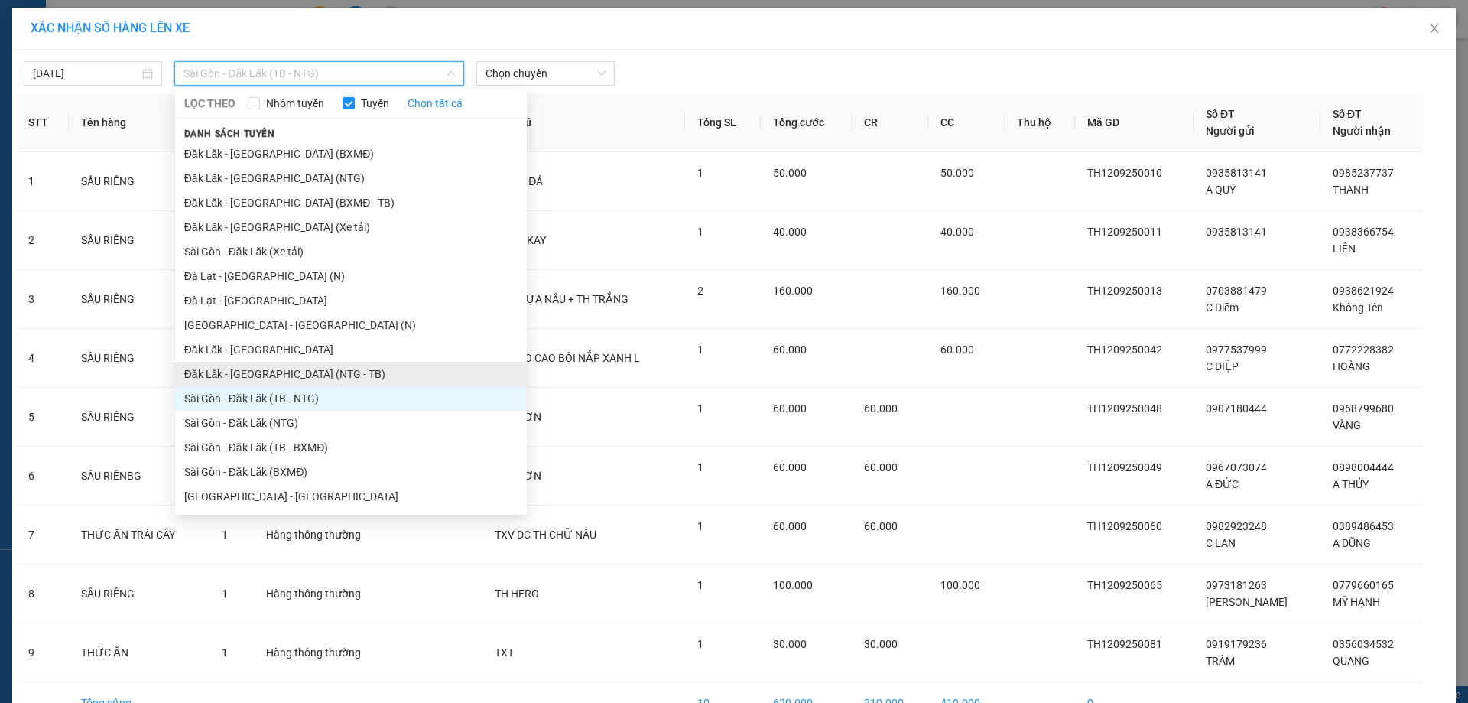
click at [284, 367] on li "Đăk Lăk - [GEOGRAPHIC_DATA] (NTG - TB)" at bounding box center [351, 374] width 352 height 24
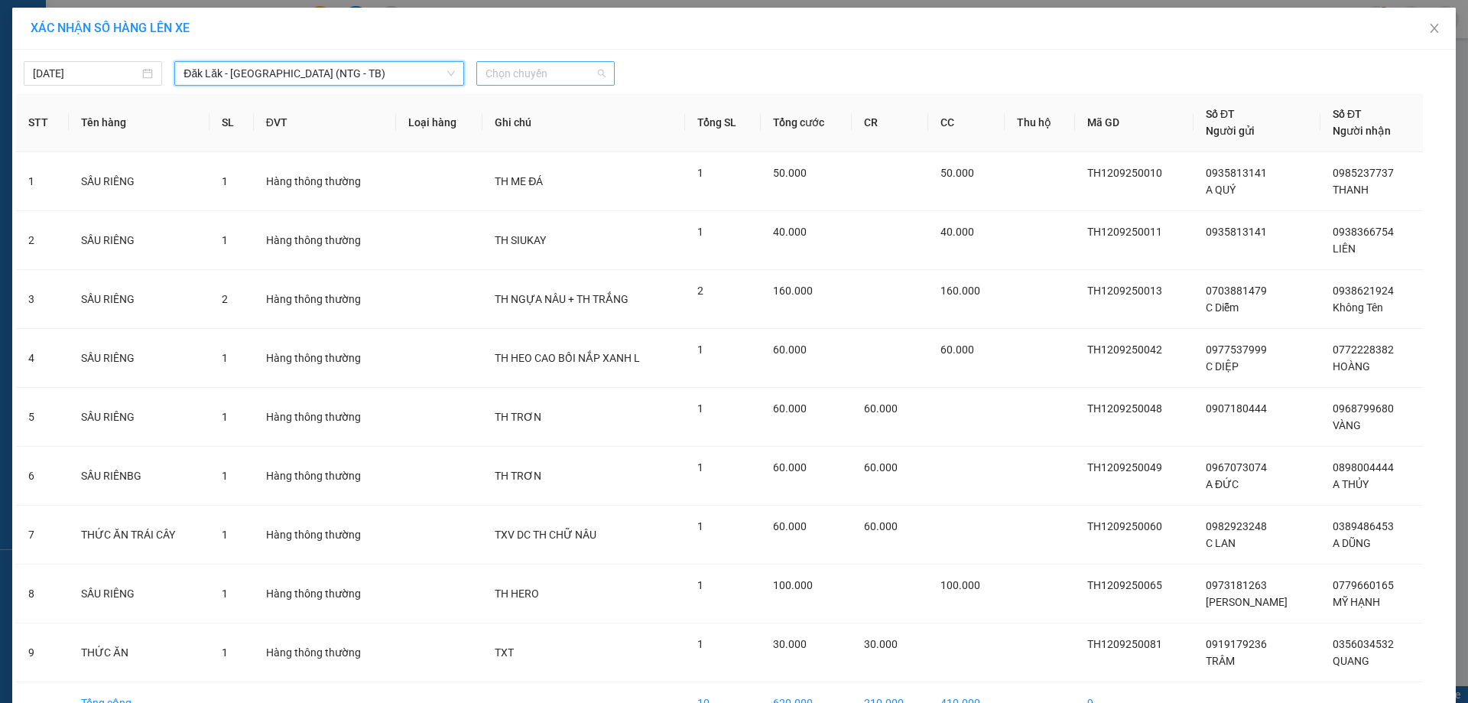
click at [522, 69] on span "Chọn chuyến" at bounding box center [545, 73] width 120 height 23
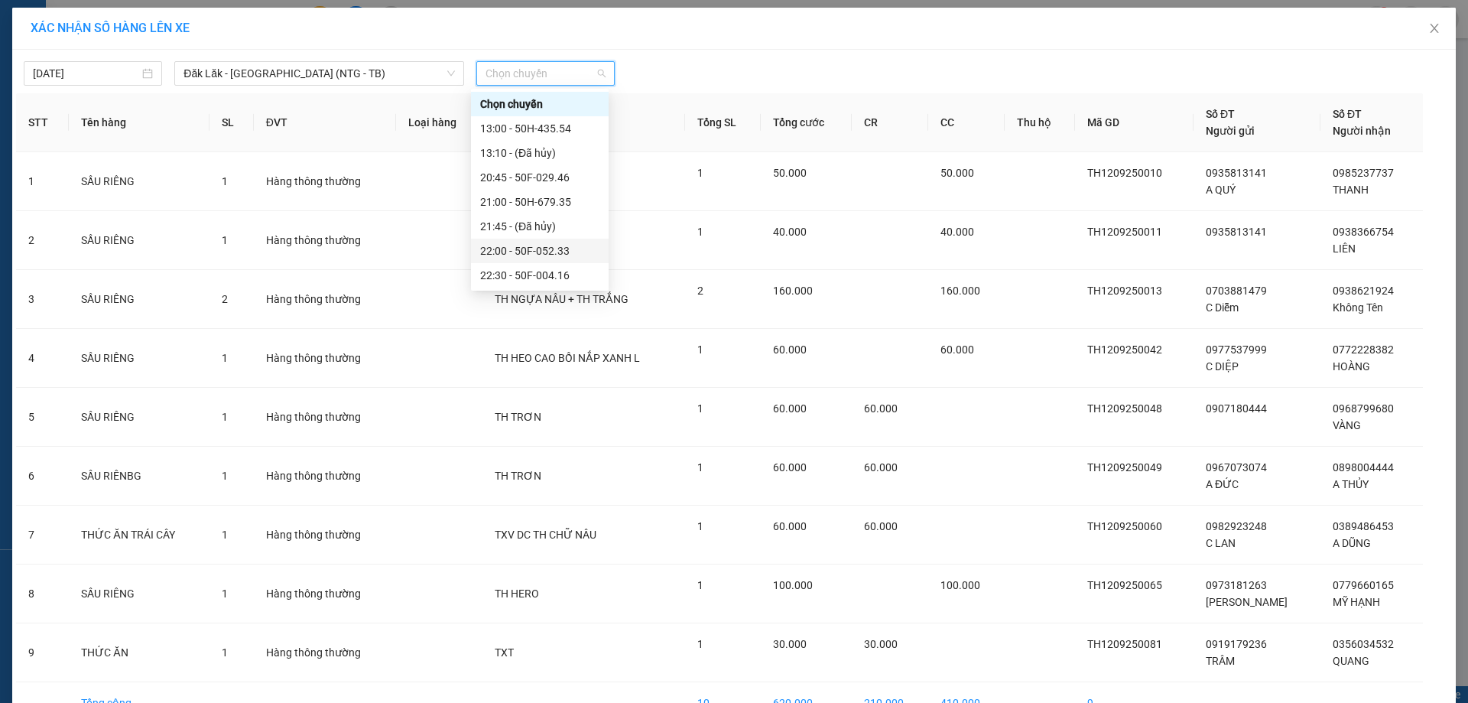
scroll to position [24, 0]
click at [512, 245] on div "22:30 - 50F-004.16" at bounding box center [539, 250] width 119 height 17
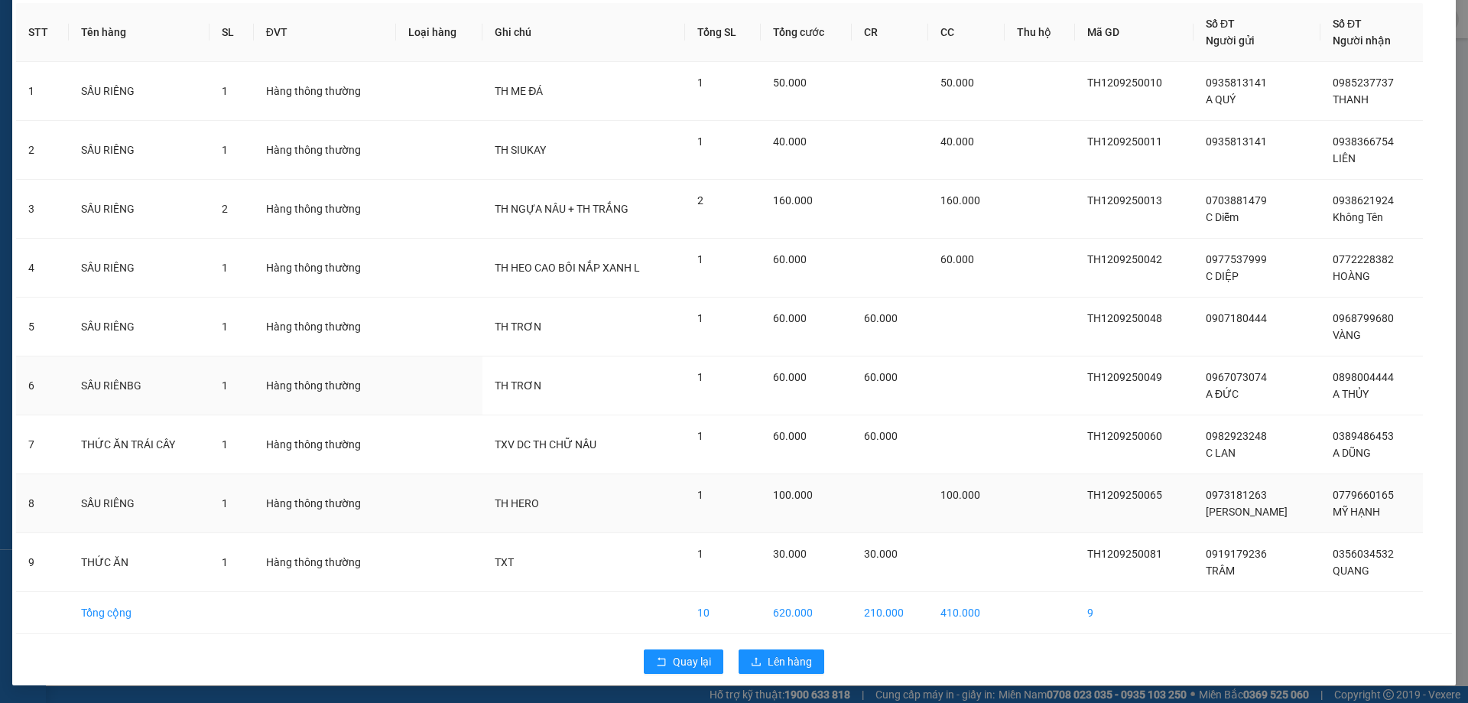
scroll to position [100, 0]
click at [751, 658] on icon "upload" at bounding box center [756, 660] width 11 height 11
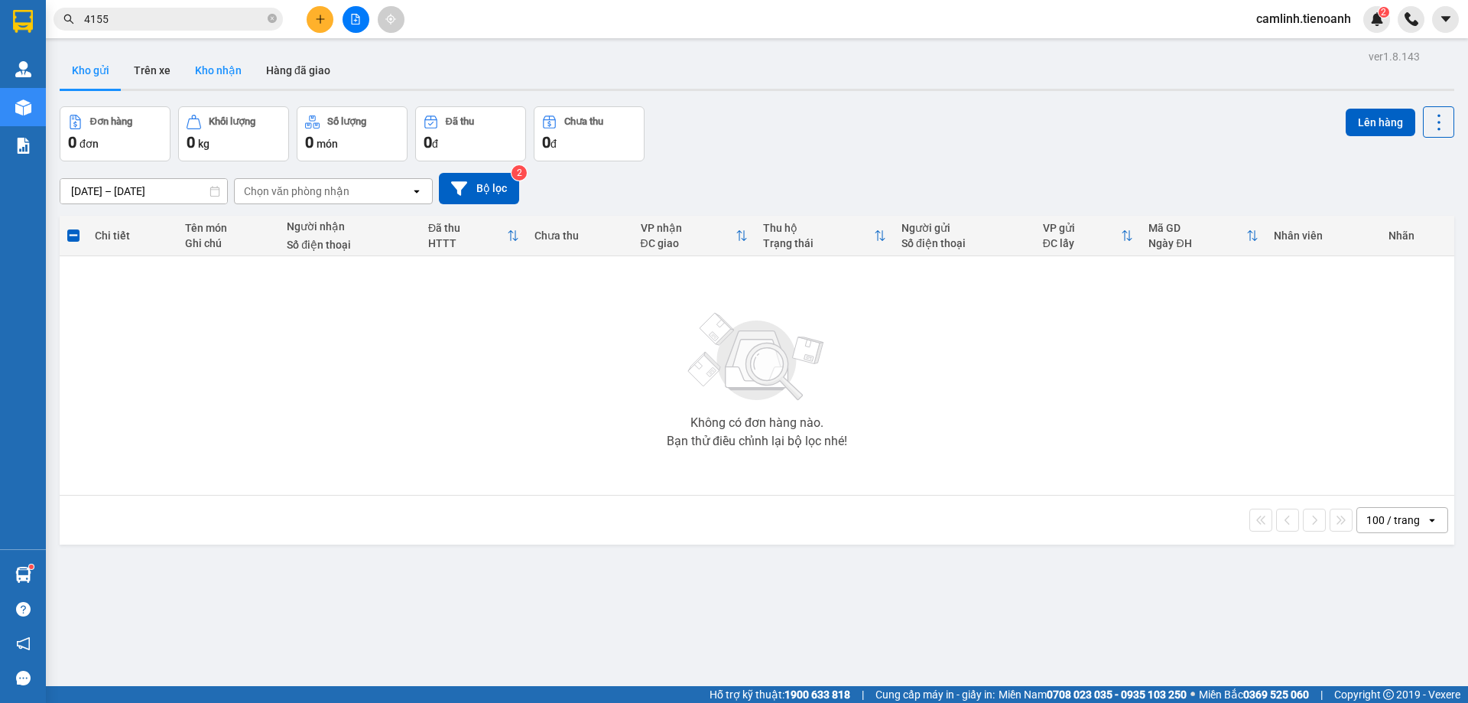
click at [235, 86] on button "Kho nhận" at bounding box center [218, 70] width 71 height 37
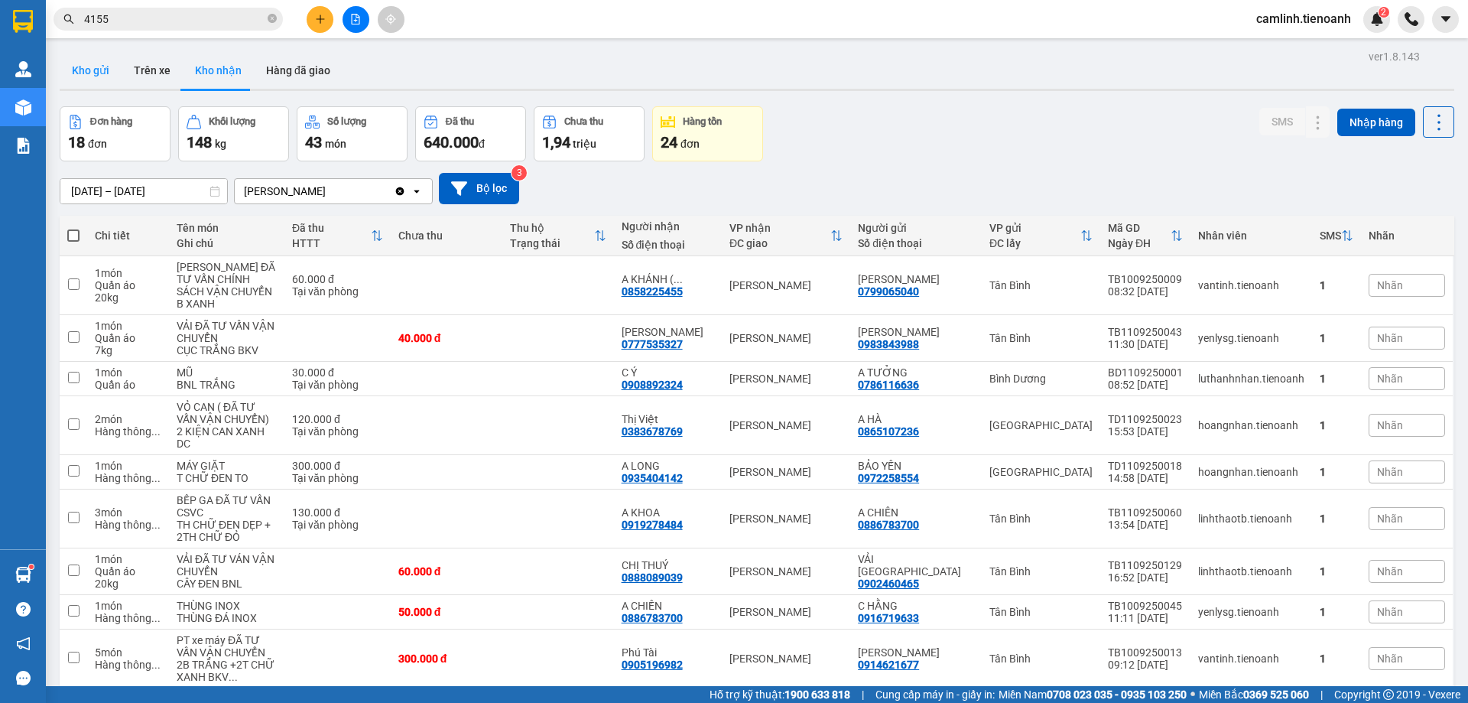
click at [71, 64] on button "Kho gửi" at bounding box center [91, 70] width 62 height 37
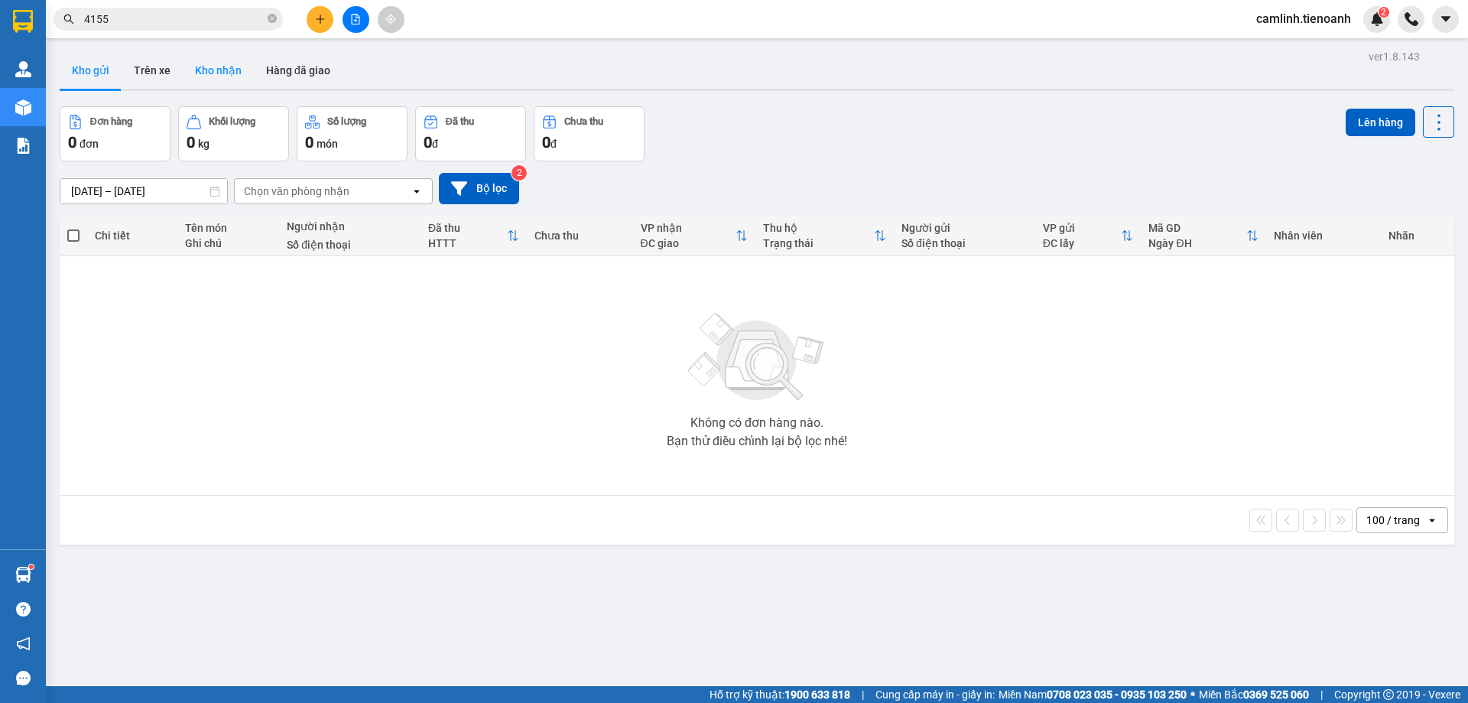
click at [229, 70] on button "Kho nhận" at bounding box center [218, 70] width 71 height 37
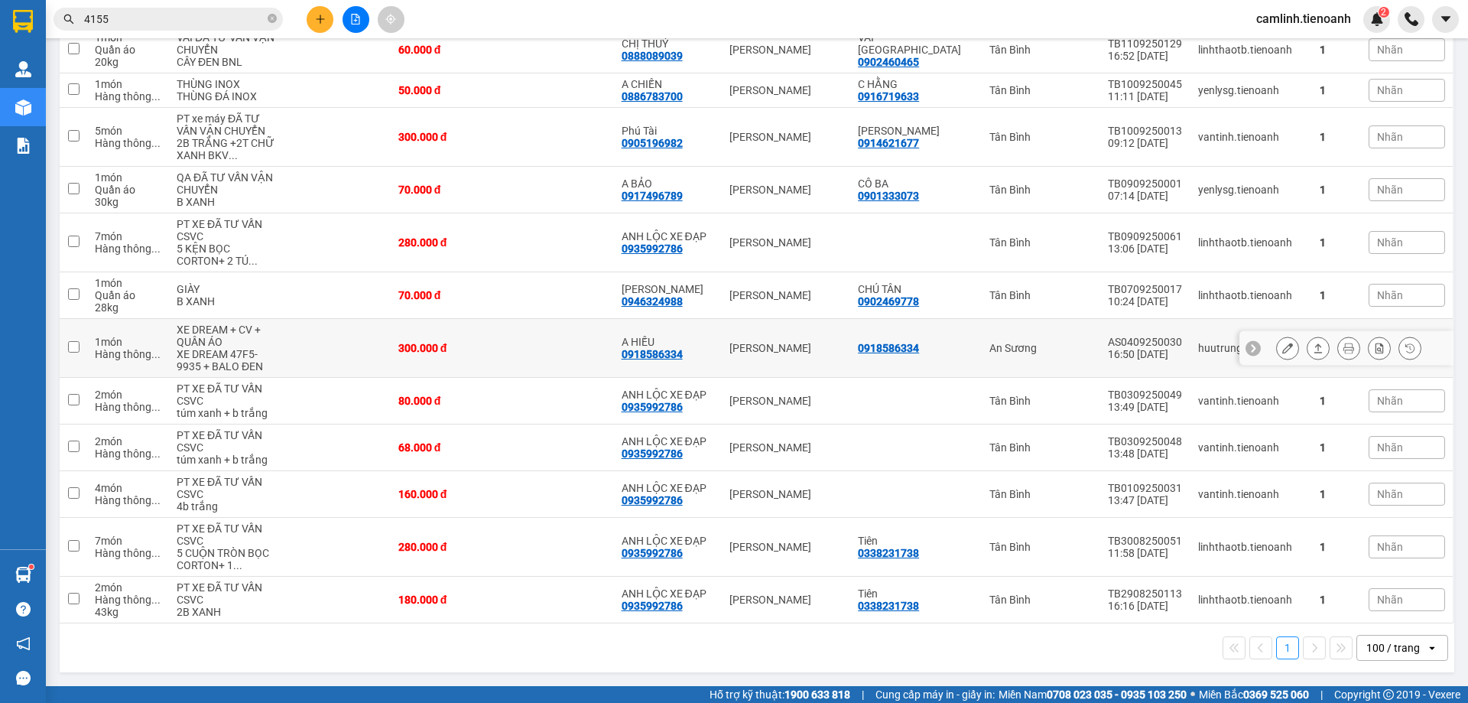
scroll to position [494, 0]
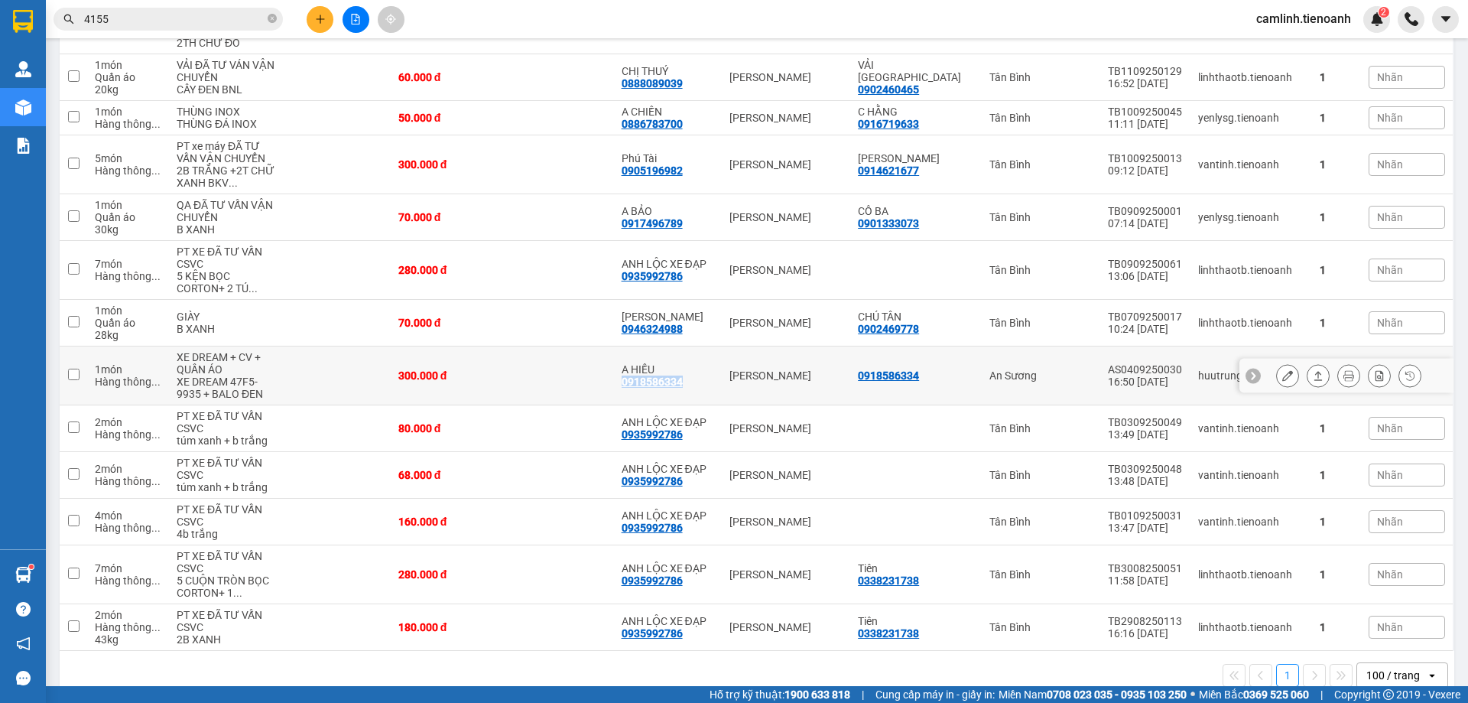
drag, startPoint x: 711, startPoint y: 404, endPoint x: 639, endPoint y: 408, distance: 72.0
click at [639, 388] on div "A HIẾU 0918586334" at bounding box center [668, 375] width 93 height 24
checkbox input "true"
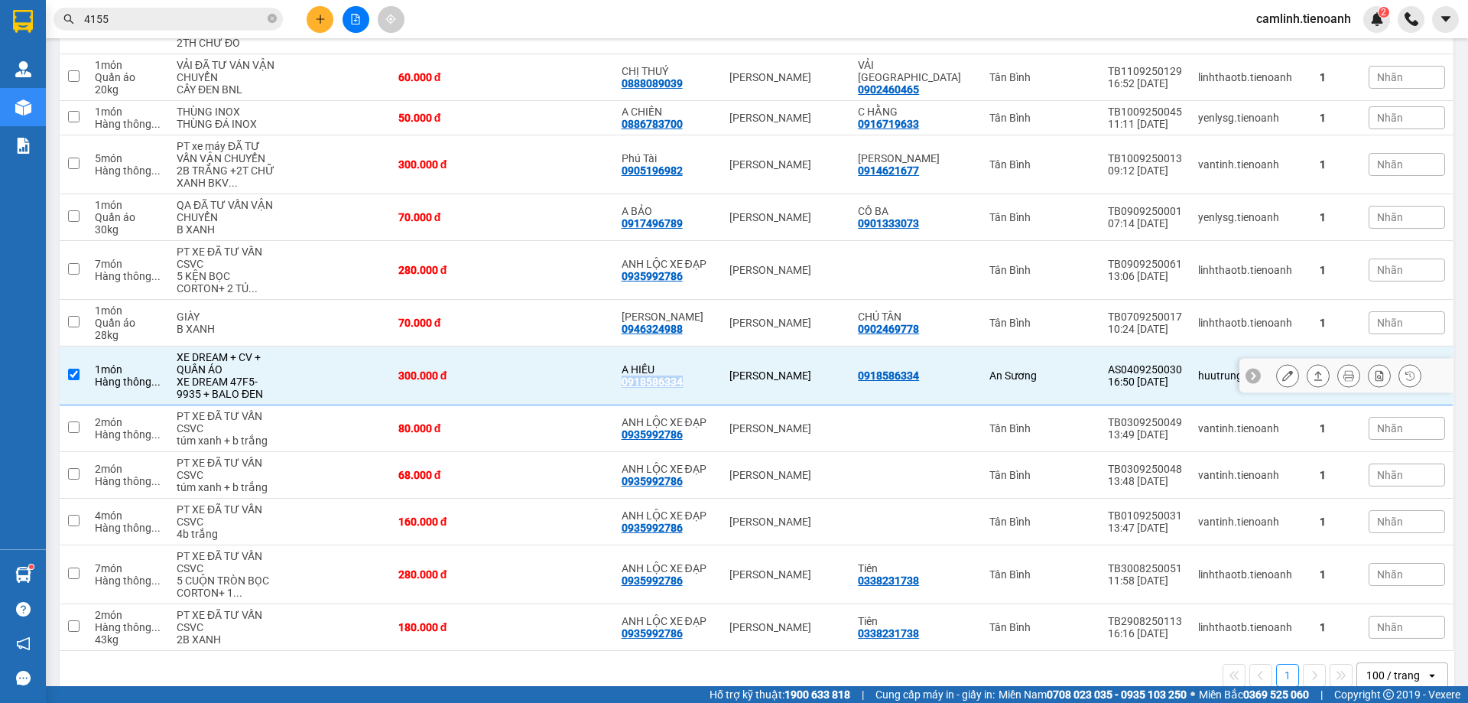
copy div "0918586334"
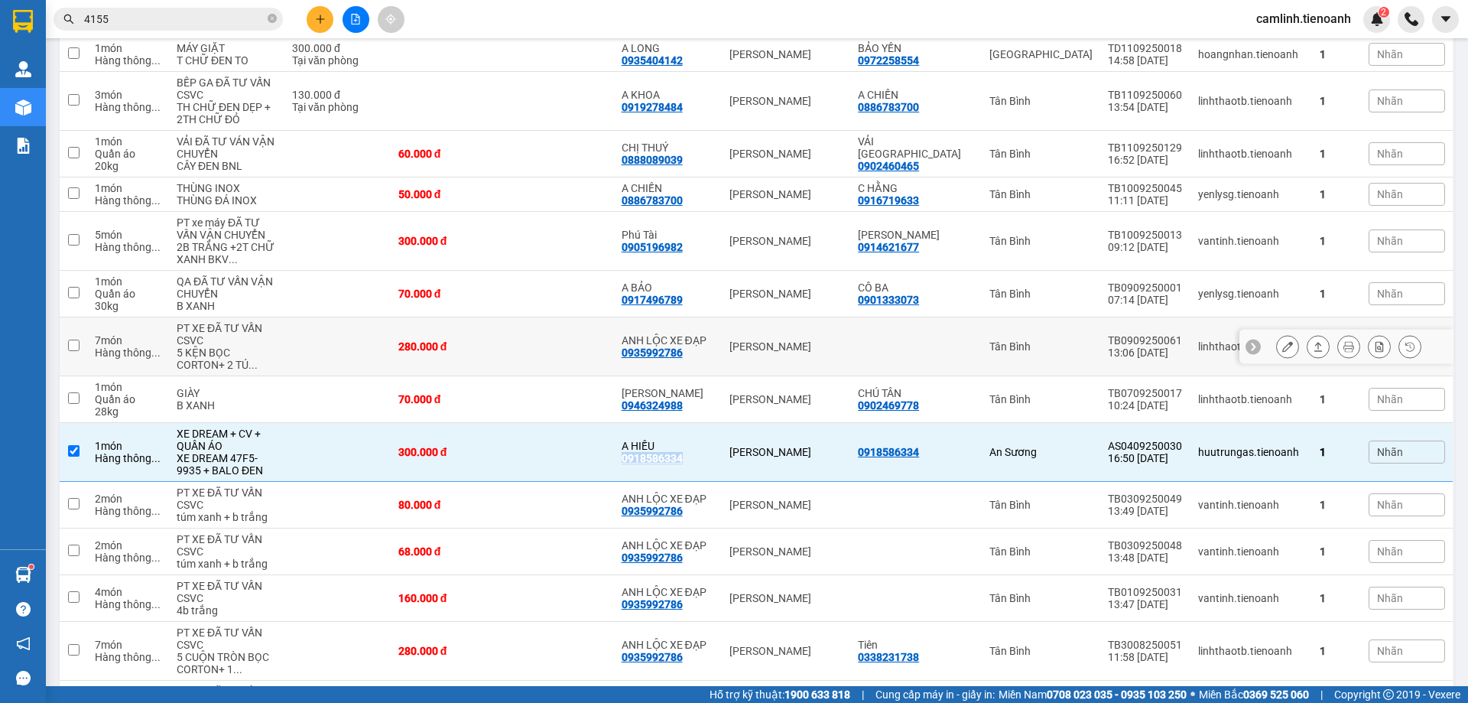
scroll to position [341, 0]
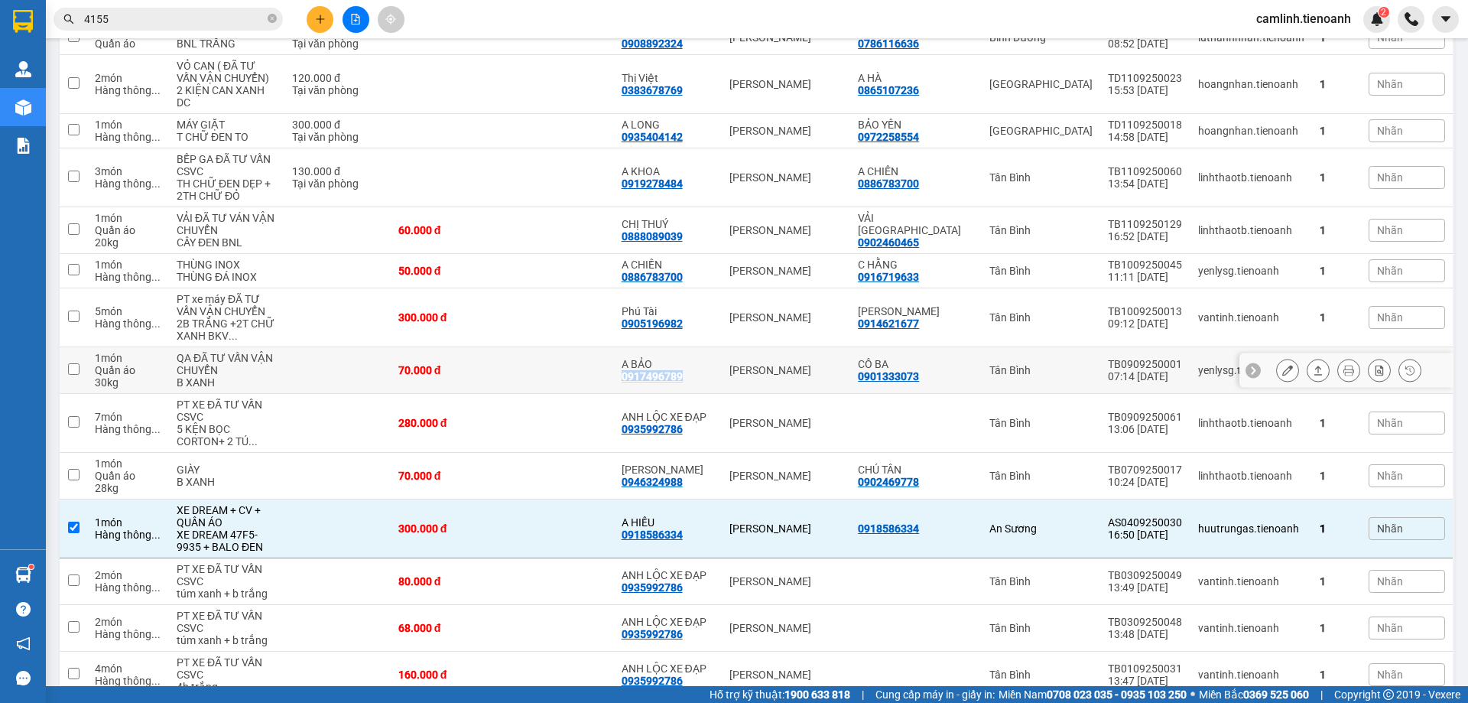
drag, startPoint x: 730, startPoint y: 388, endPoint x: 700, endPoint y: 403, distance: 33.5
click at [700, 394] on td "A BẢO 0917496789" at bounding box center [668, 370] width 109 height 47
checkbox input "true"
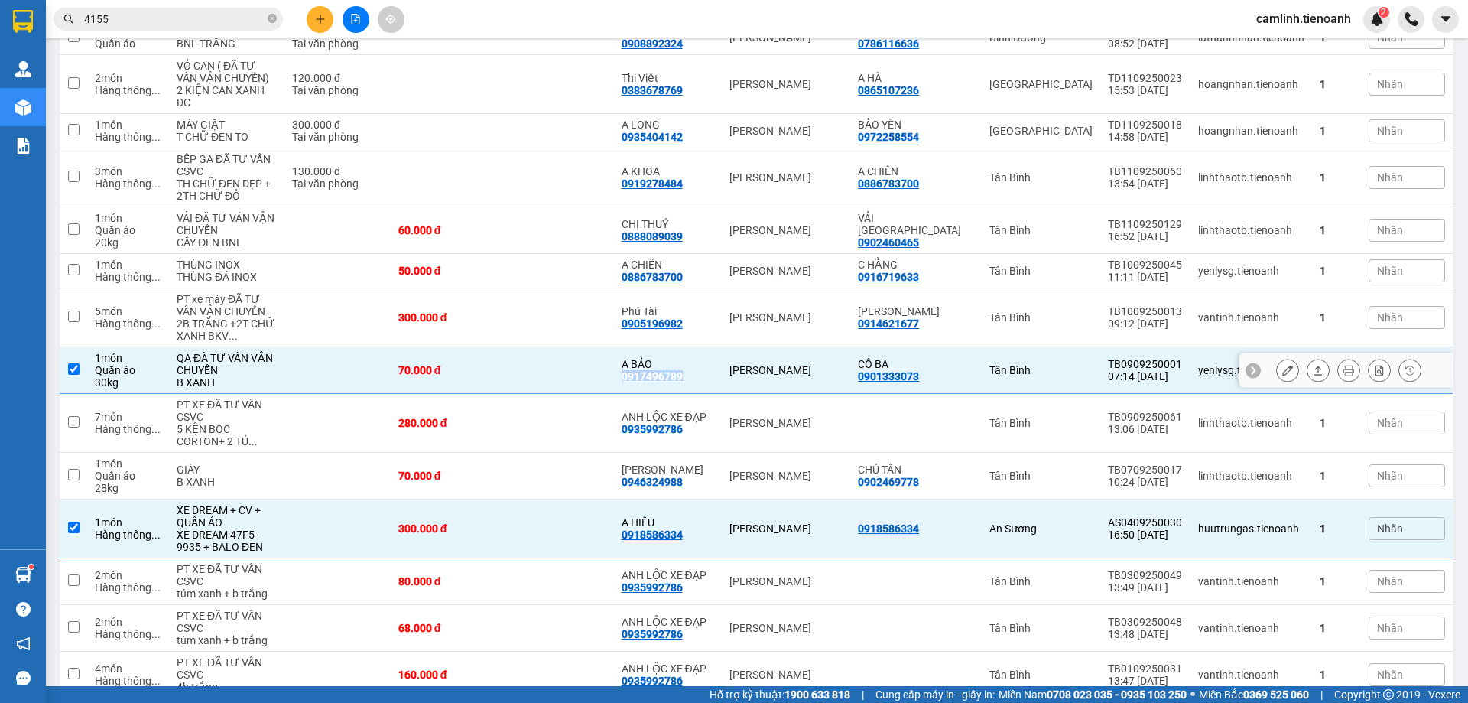
copy div "0917496789"
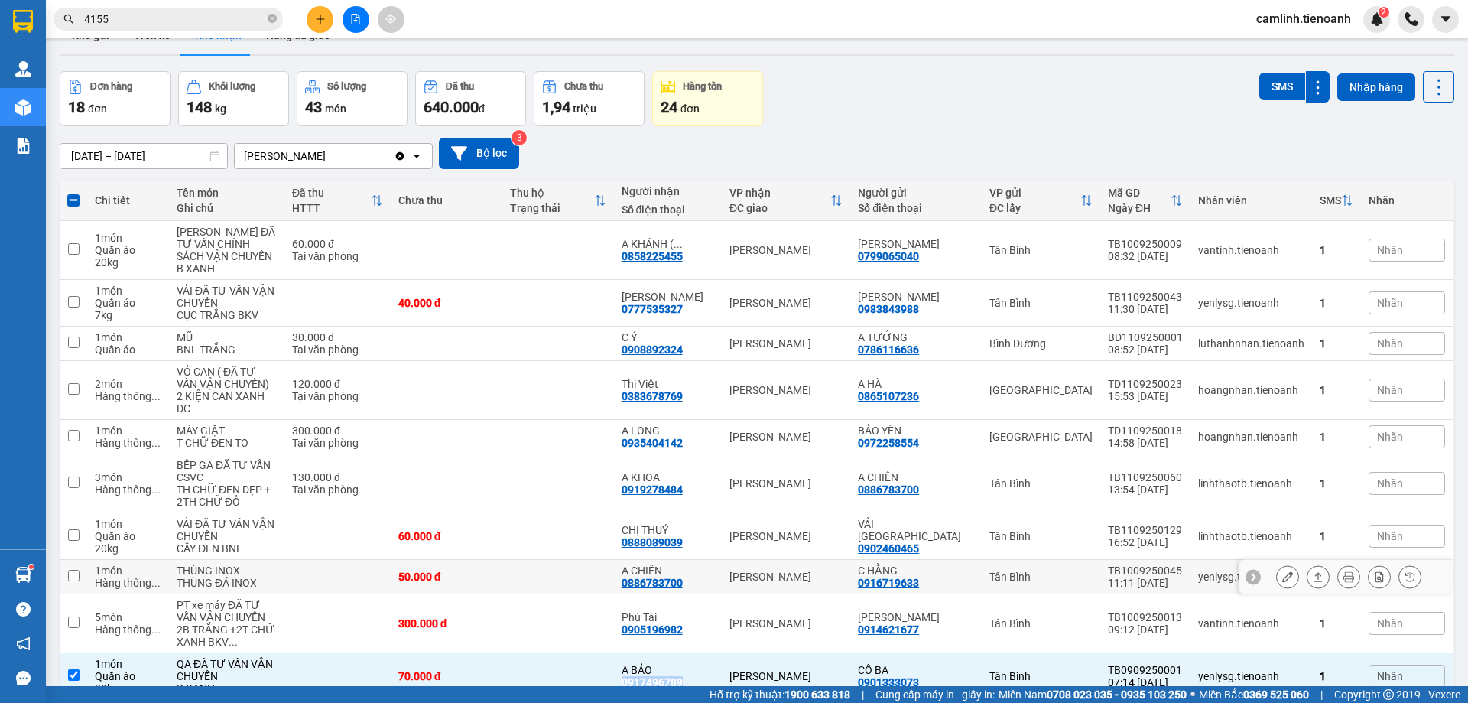
scroll to position [0, 0]
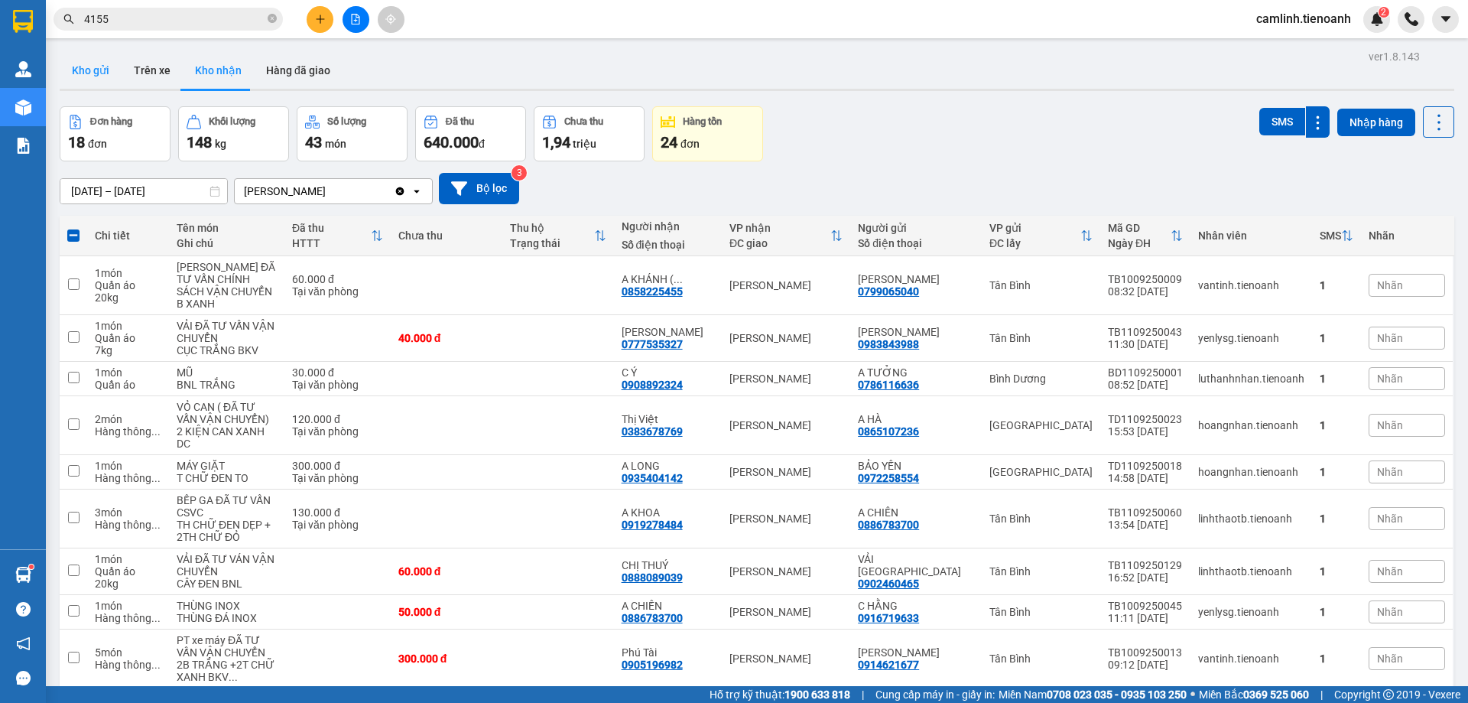
click at [106, 65] on button "Kho gửi" at bounding box center [91, 70] width 62 height 37
